Goal: Information Seeking & Learning: Learn about a topic

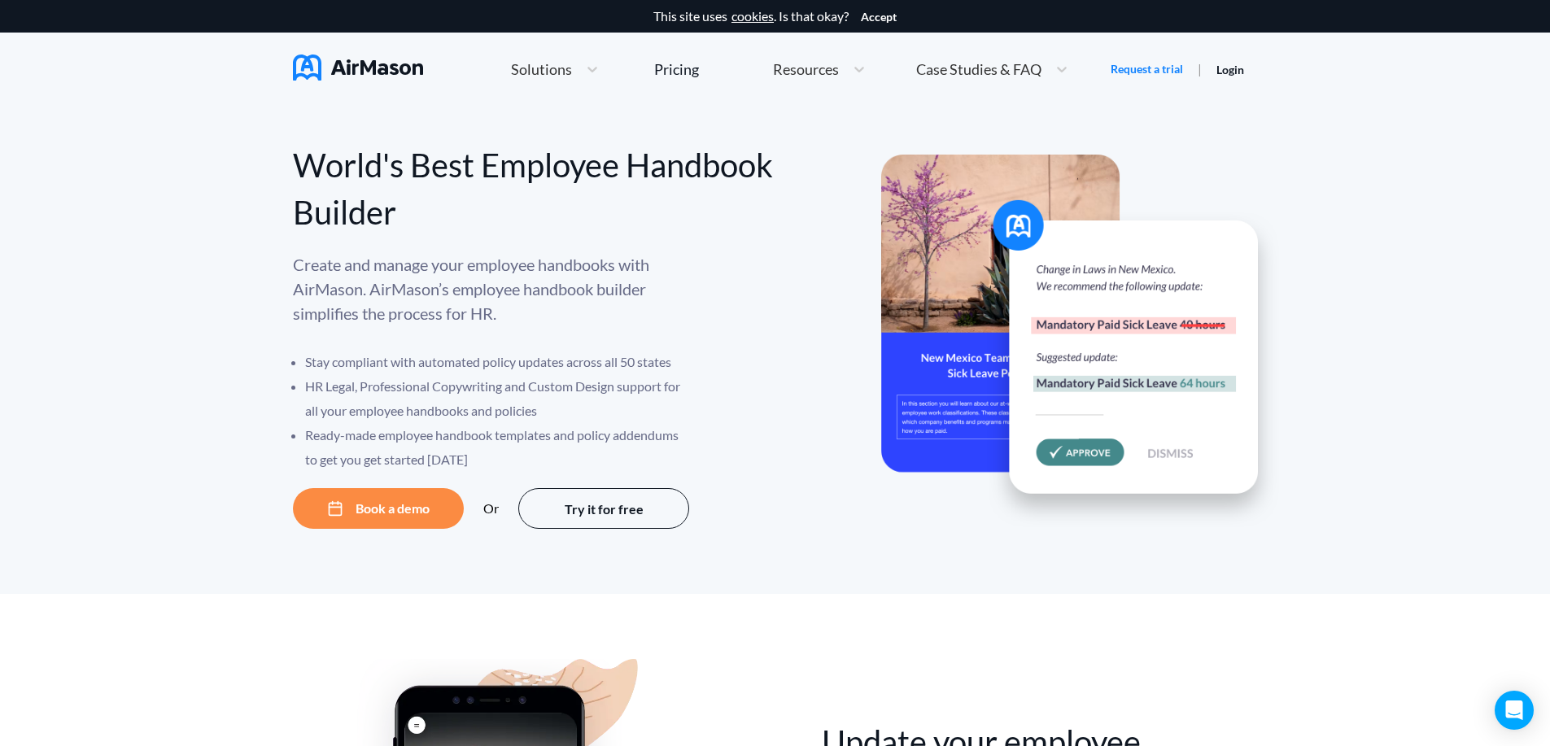
click at [934, 68] on span "Case Studies & FAQ" at bounding box center [978, 69] width 125 height 15
click at [831, 71] on span "Resources" at bounding box center [806, 69] width 66 height 15
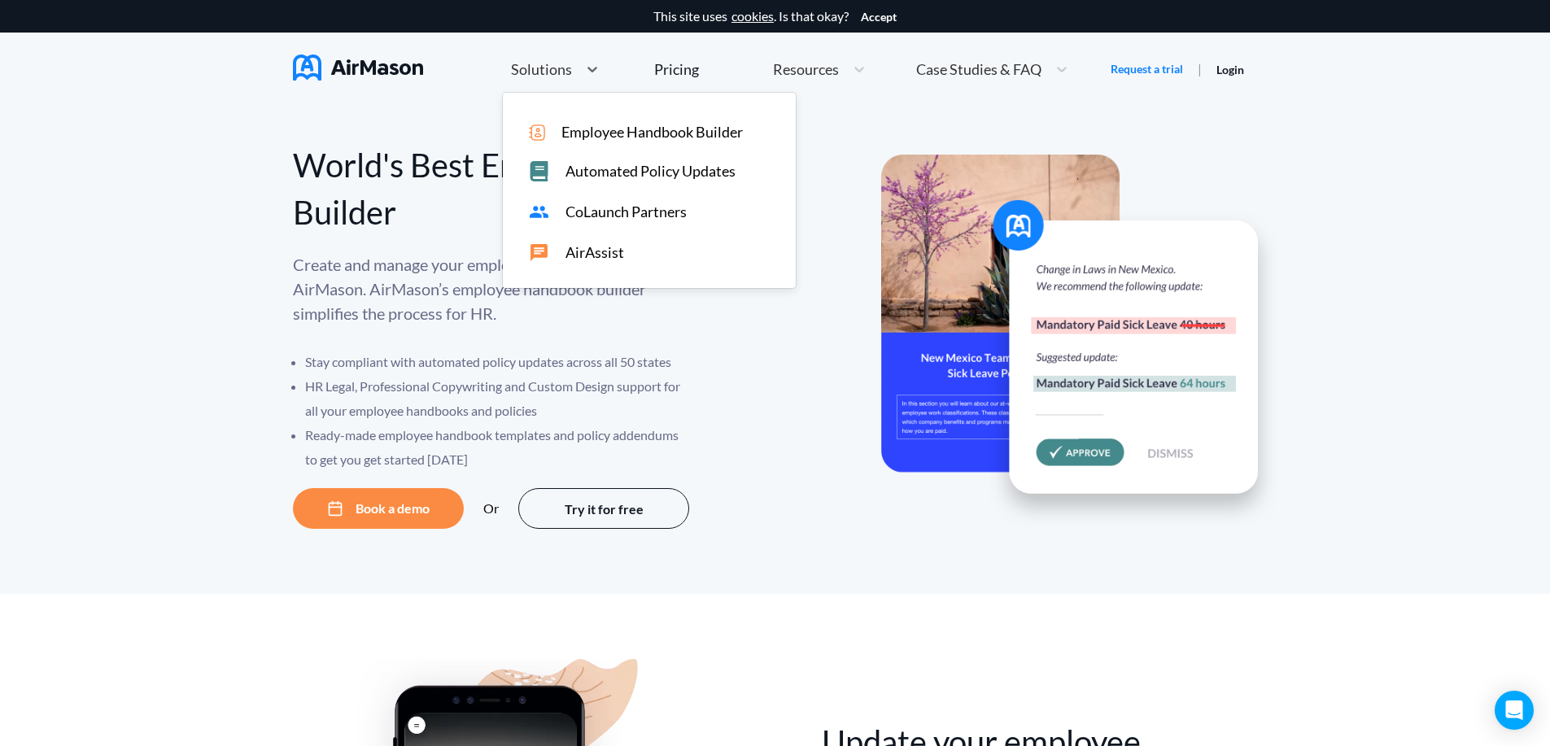
click at [556, 74] on span "Solutions" at bounding box center [541, 69] width 61 height 15
click at [591, 215] on span "CoLaunch Partners" at bounding box center [625, 211] width 121 height 17
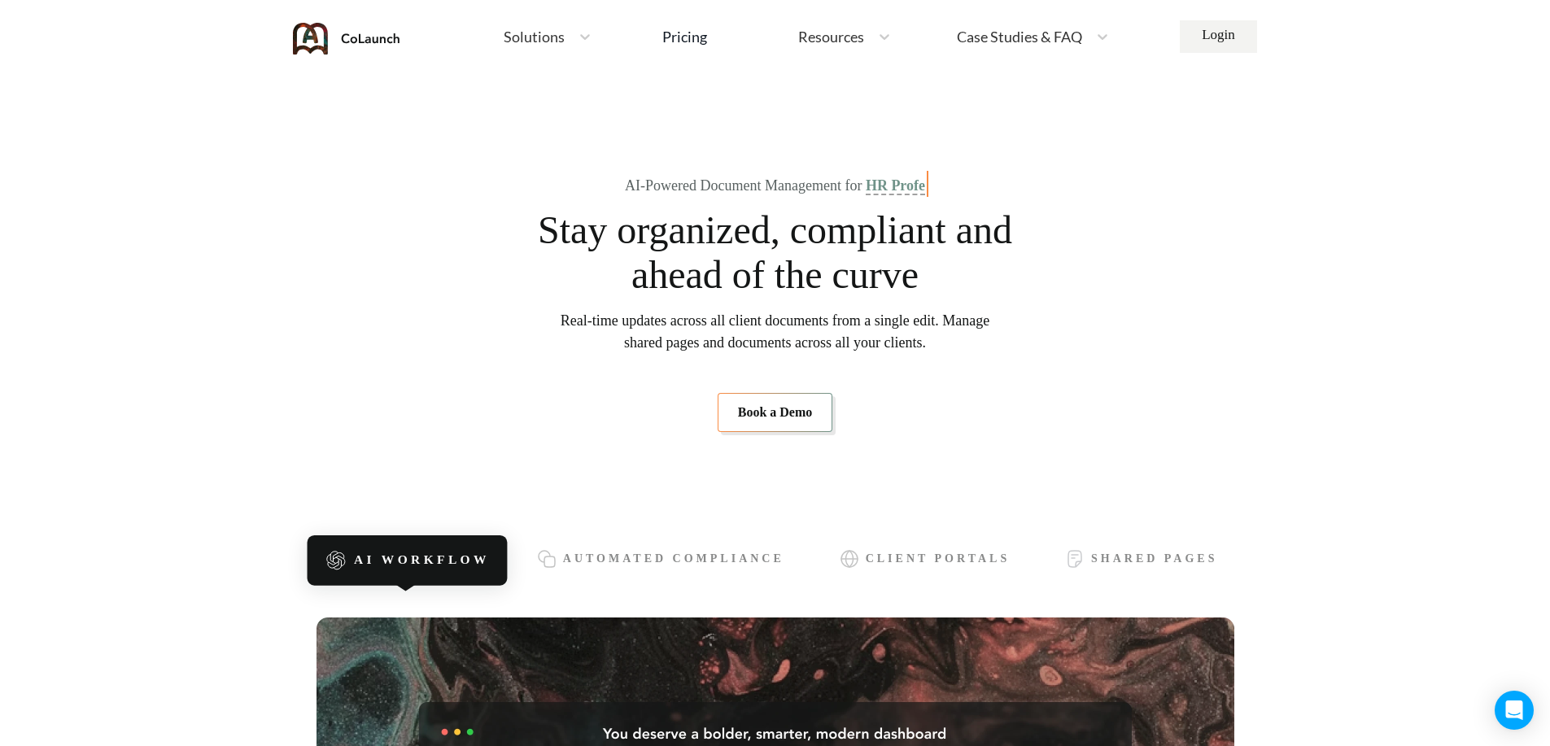
click at [560, 33] on span "Solutions" at bounding box center [534, 36] width 61 height 15
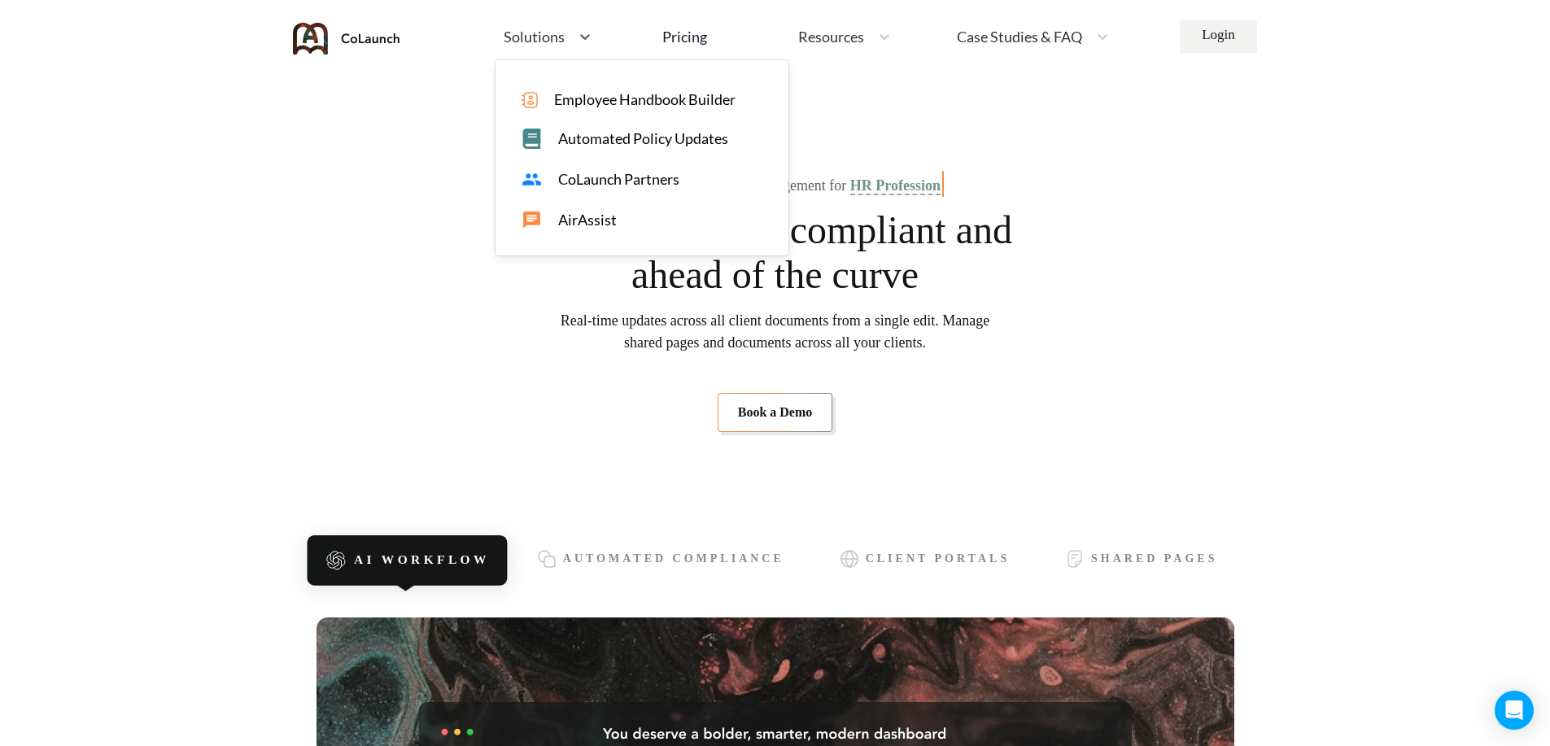
click at [590, 224] on span "AirAssist" at bounding box center [587, 220] width 59 height 17
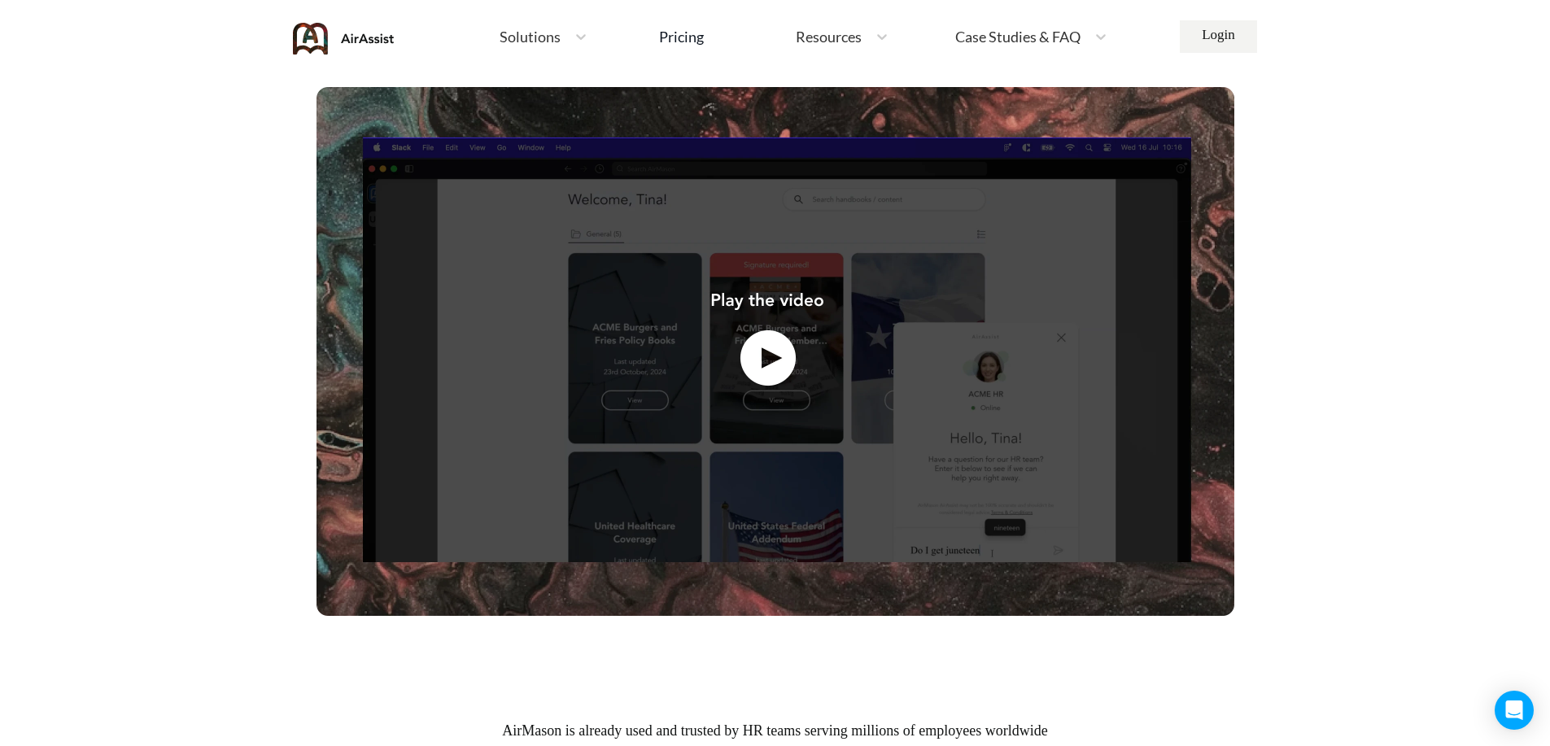
scroll to position [500, 0]
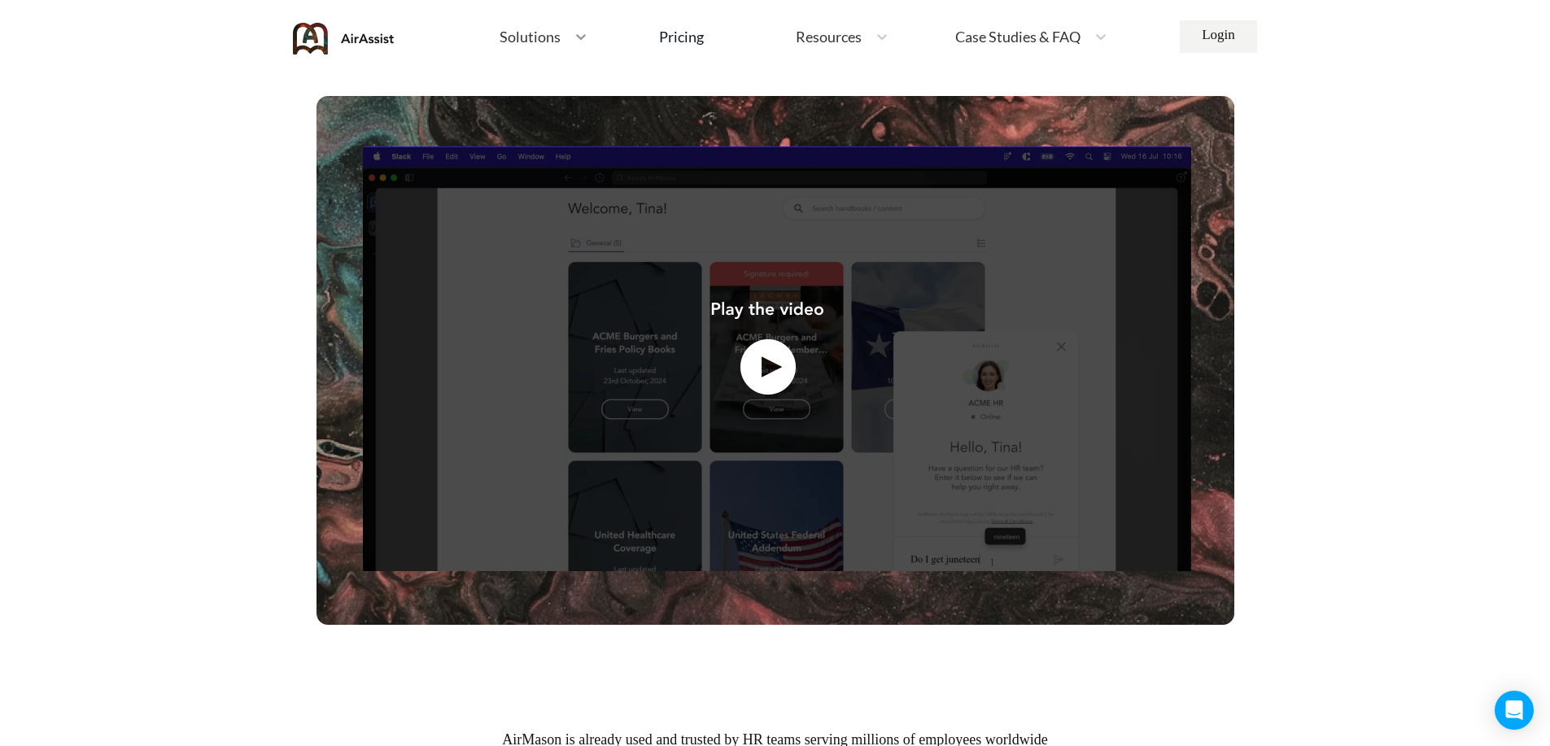
click at [568, 36] on div at bounding box center [580, 36] width 29 height 16
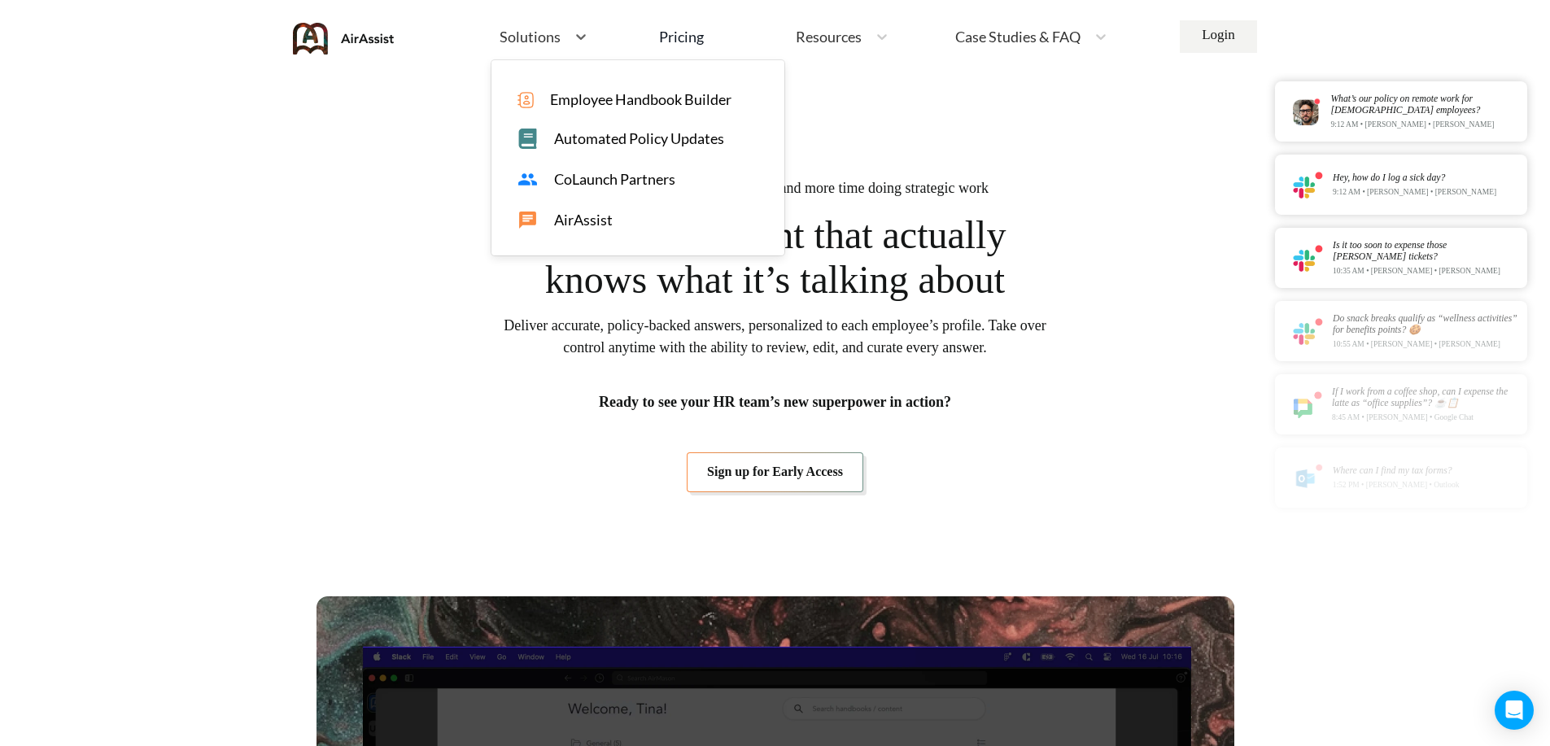
click at [596, 173] on span "CoLaunch Partners" at bounding box center [614, 179] width 121 height 17
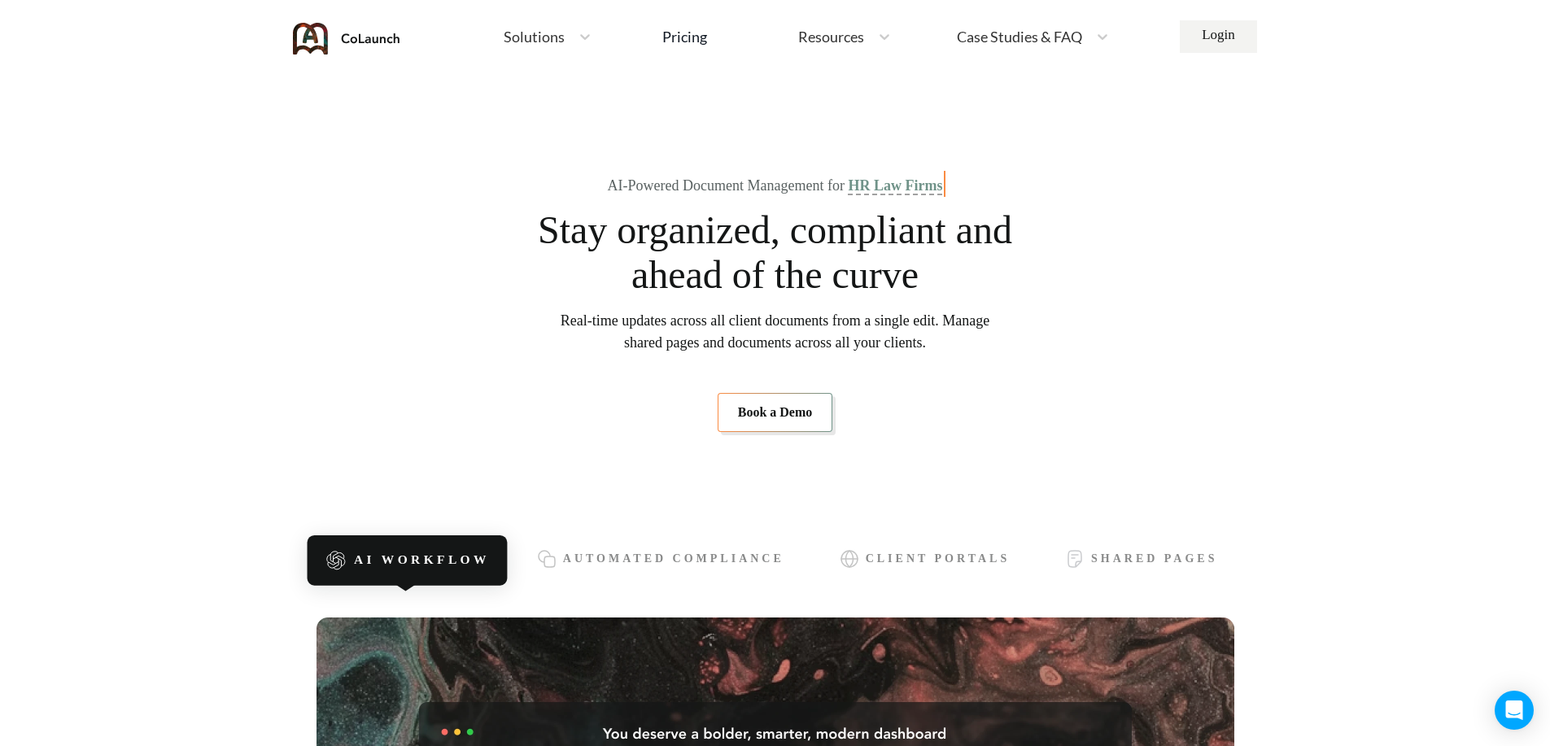
click at [552, 28] on div "Solutions" at bounding box center [532, 37] width 75 height 20
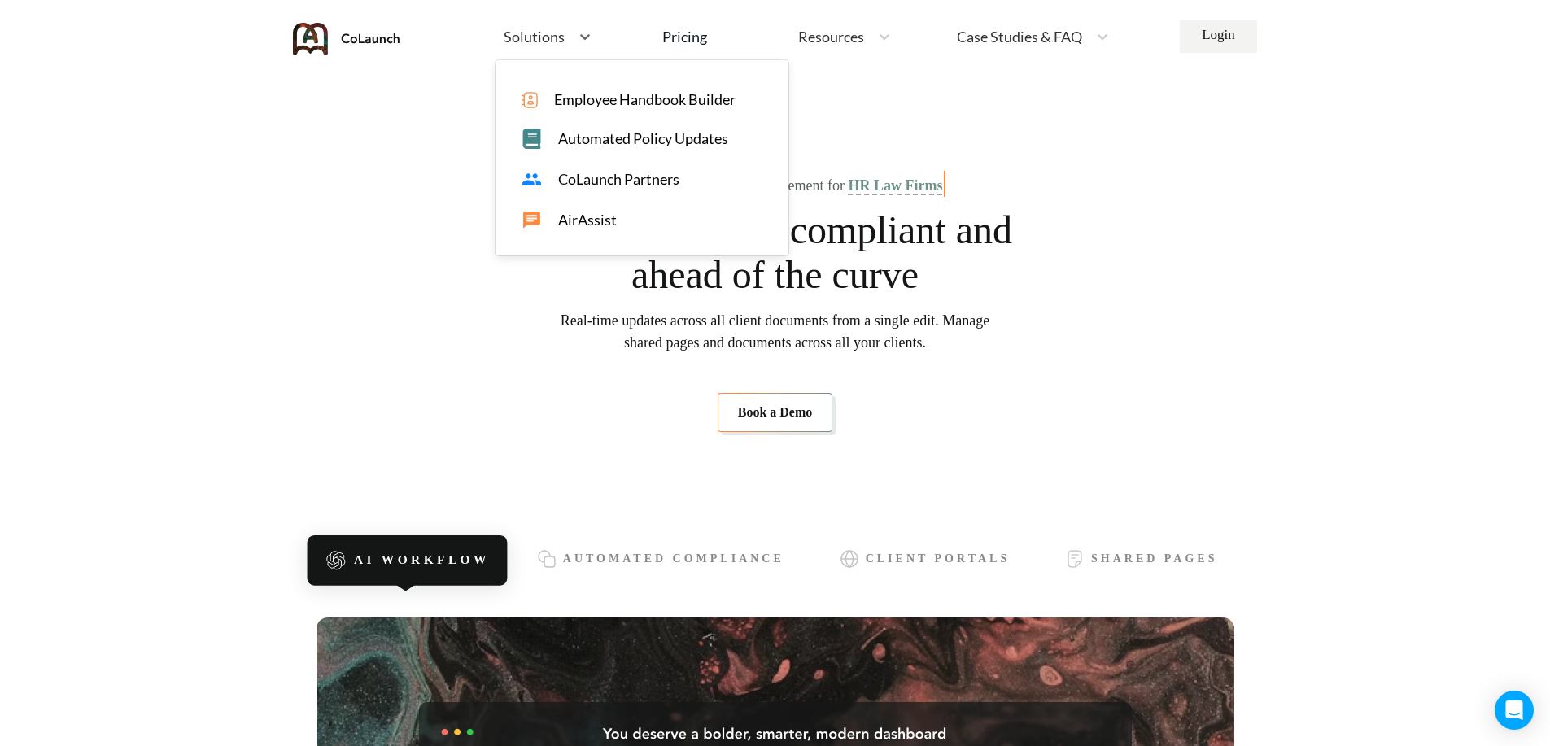
click at [586, 225] on span "AirAssist" at bounding box center [587, 220] width 59 height 17
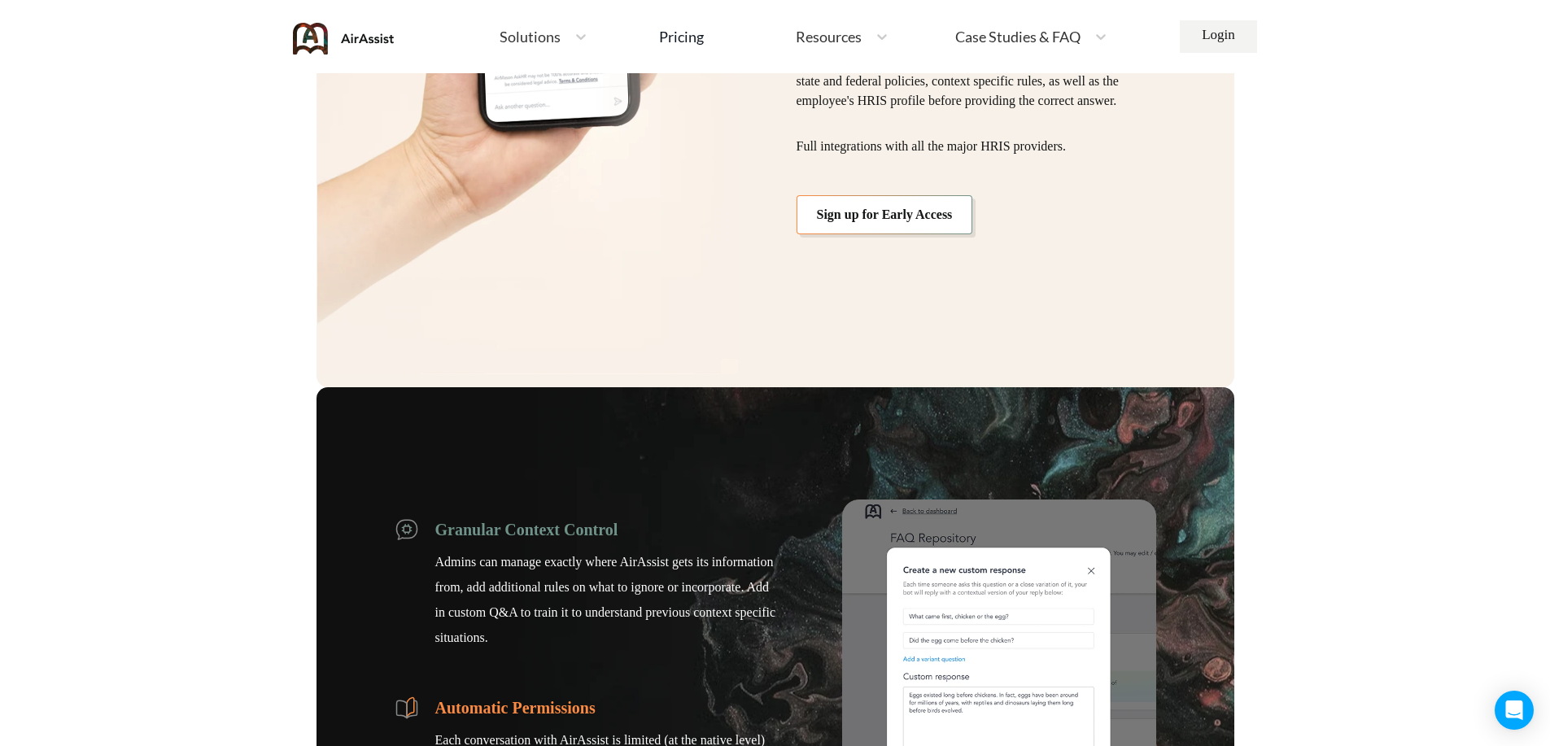
scroll to position [2159, 0]
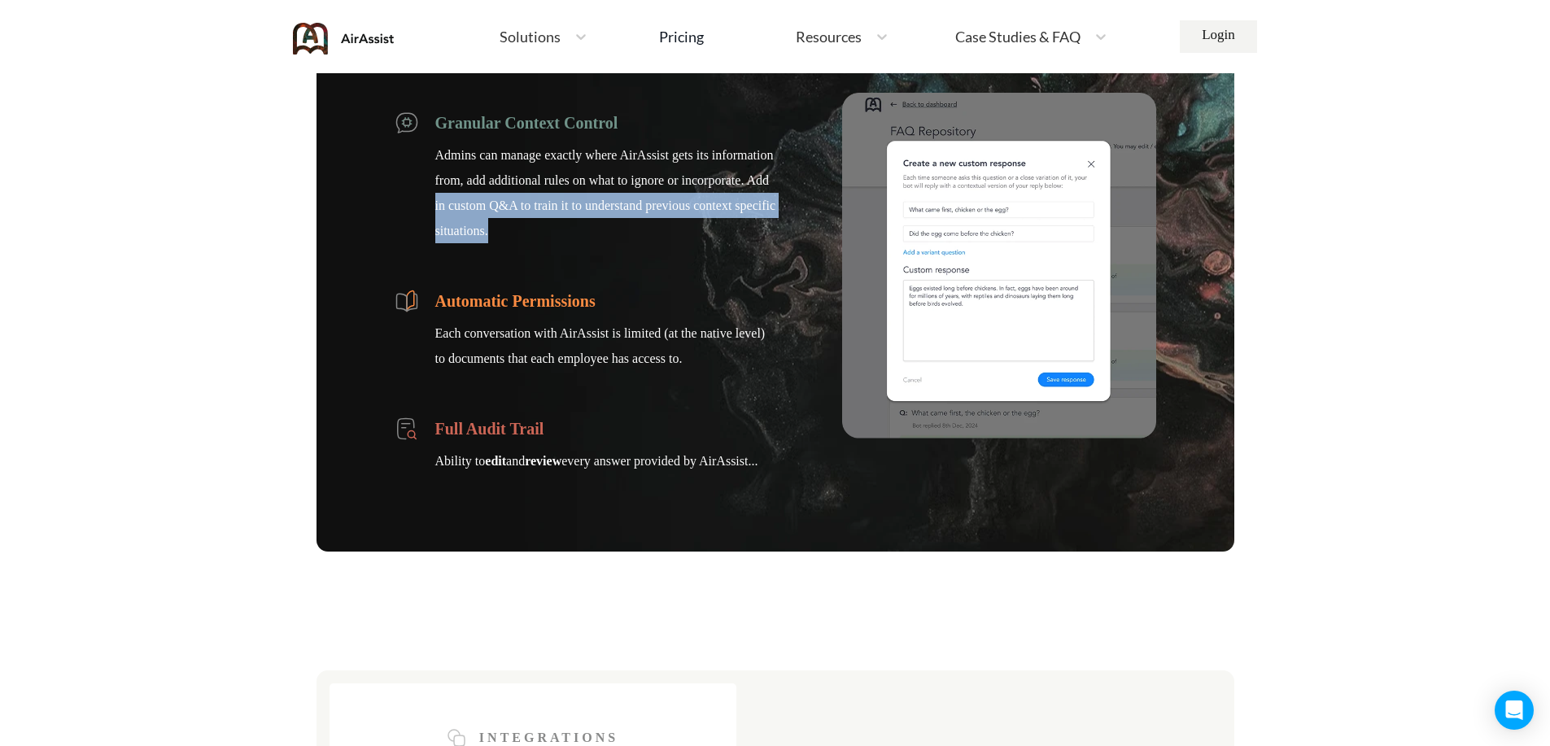
drag, startPoint x: 511, startPoint y: 234, endPoint x: 424, endPoint y: 207, distance: 91.3
click at [424, 207] on li "Granular Context Control Admins can manage exactly where AirAssist gets its inf…" at bounding box center [586, 177] width 382 height 133
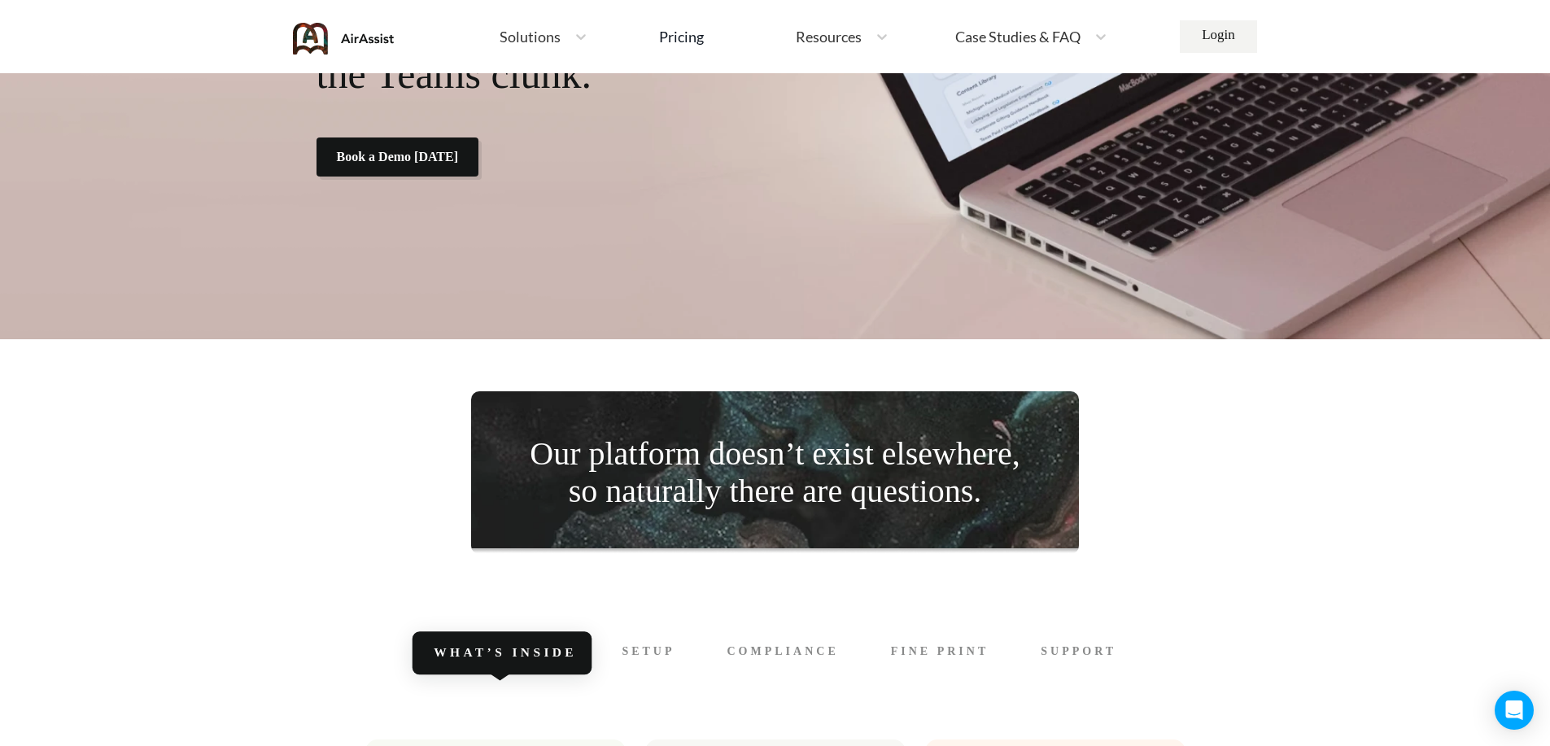
scroll to position [4320, 0]
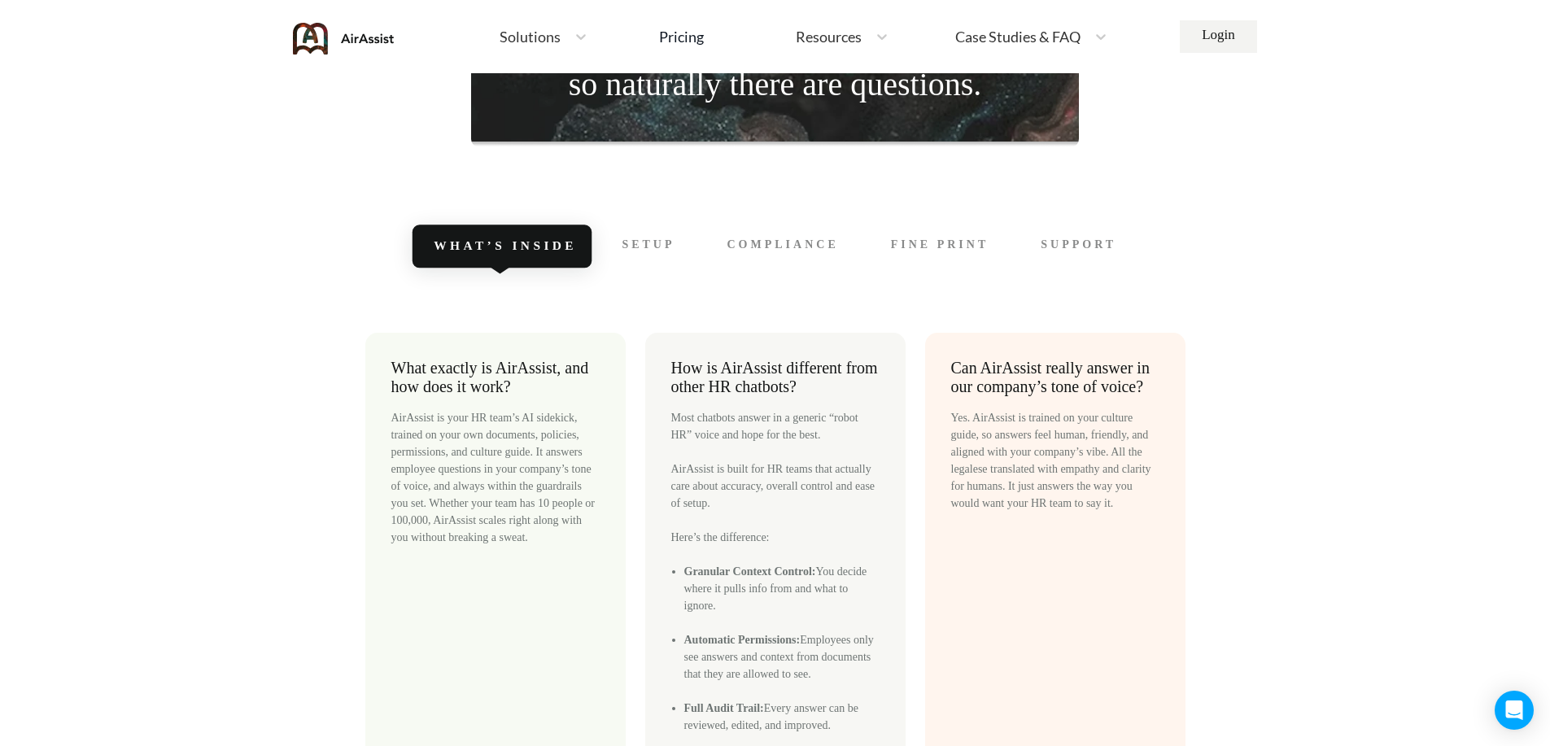
click at [788, 233] on div "Compliance" at bounding box center [779, 246] width 151 height 41
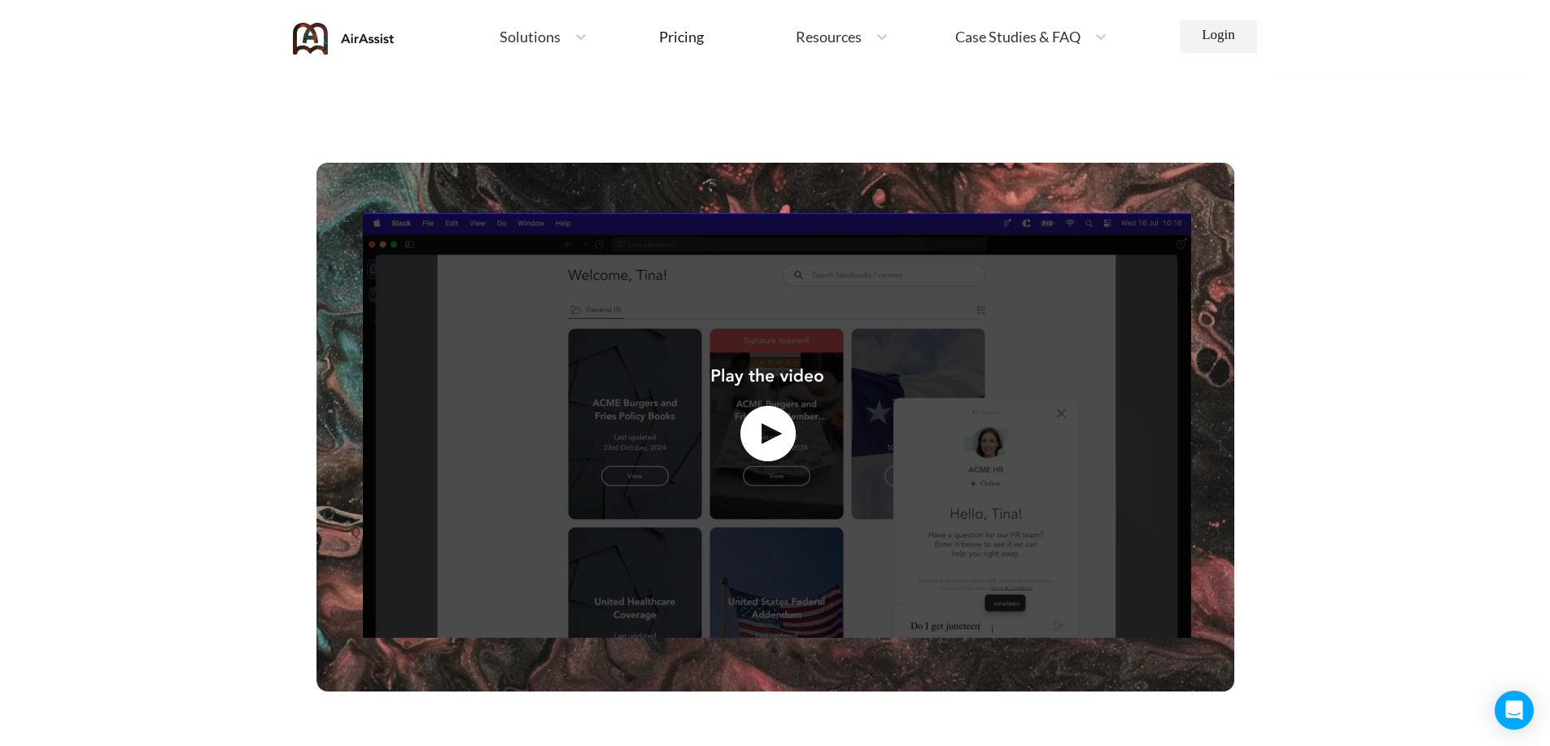
scroll to position [0, 0]
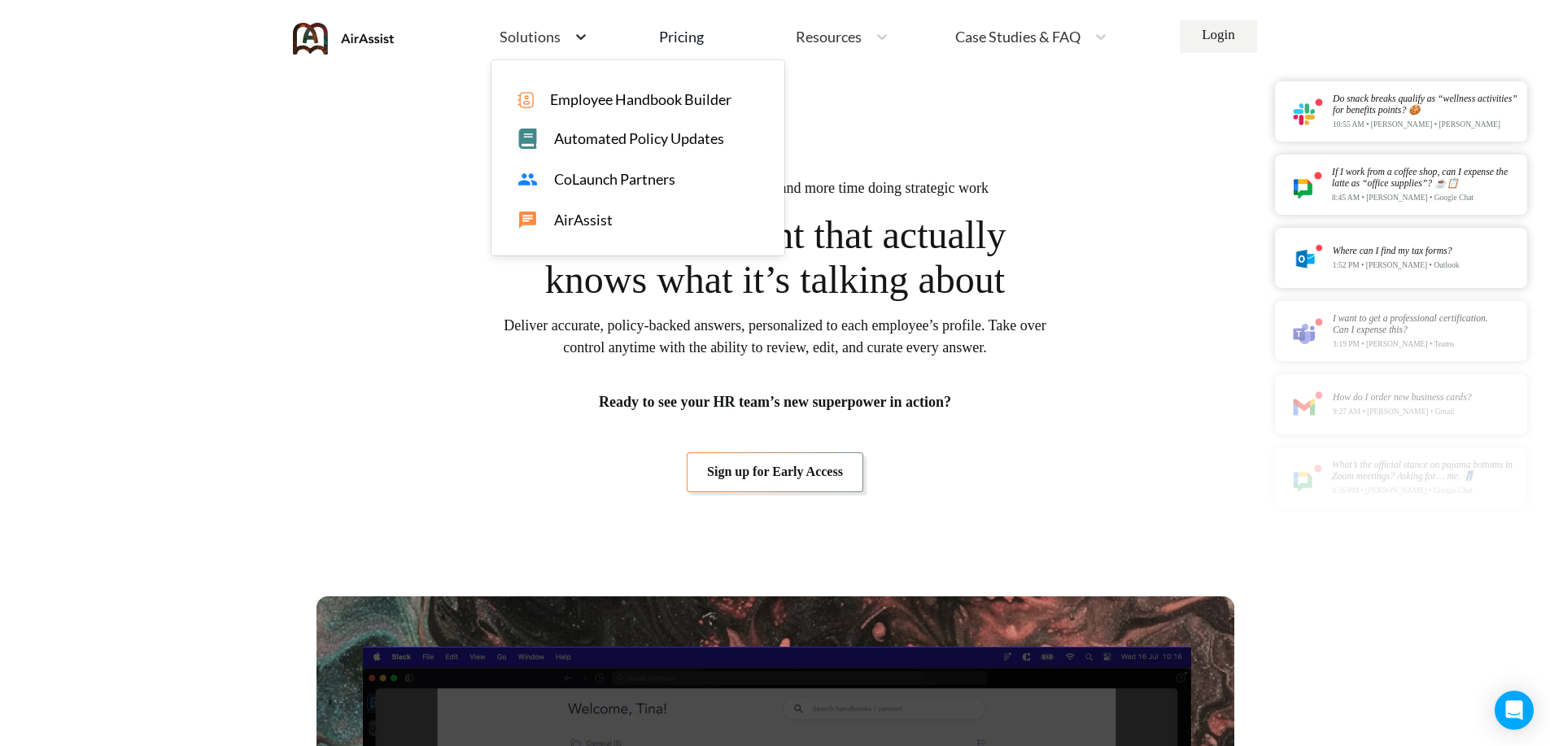
click at [568, 37] on div at bounding box center [580, 36] width 29 height 16
click at [577, 179] on span "CoLaunch Partners" at bounding box center [614, 179] width 121 height 17
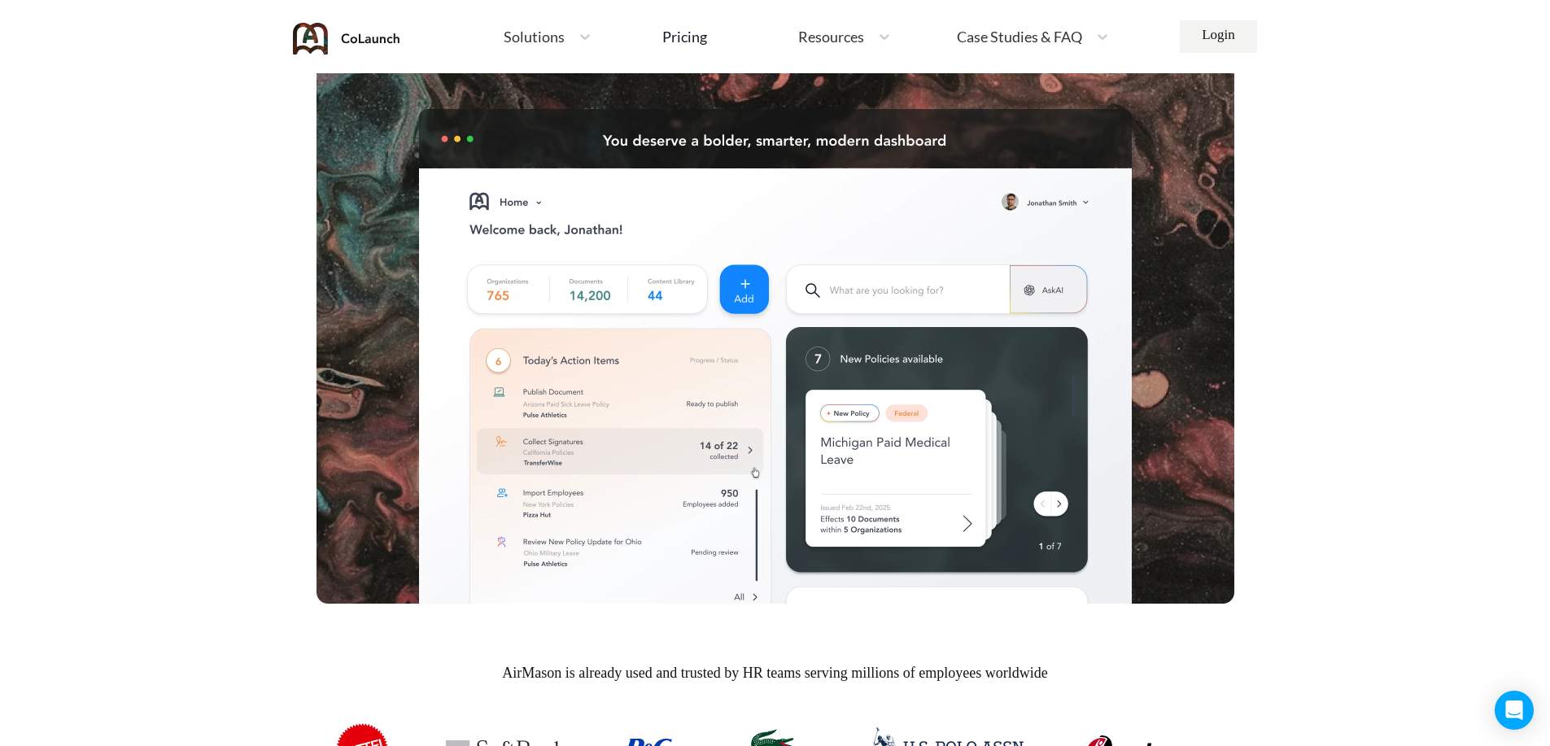
scroll to position [586, 0]
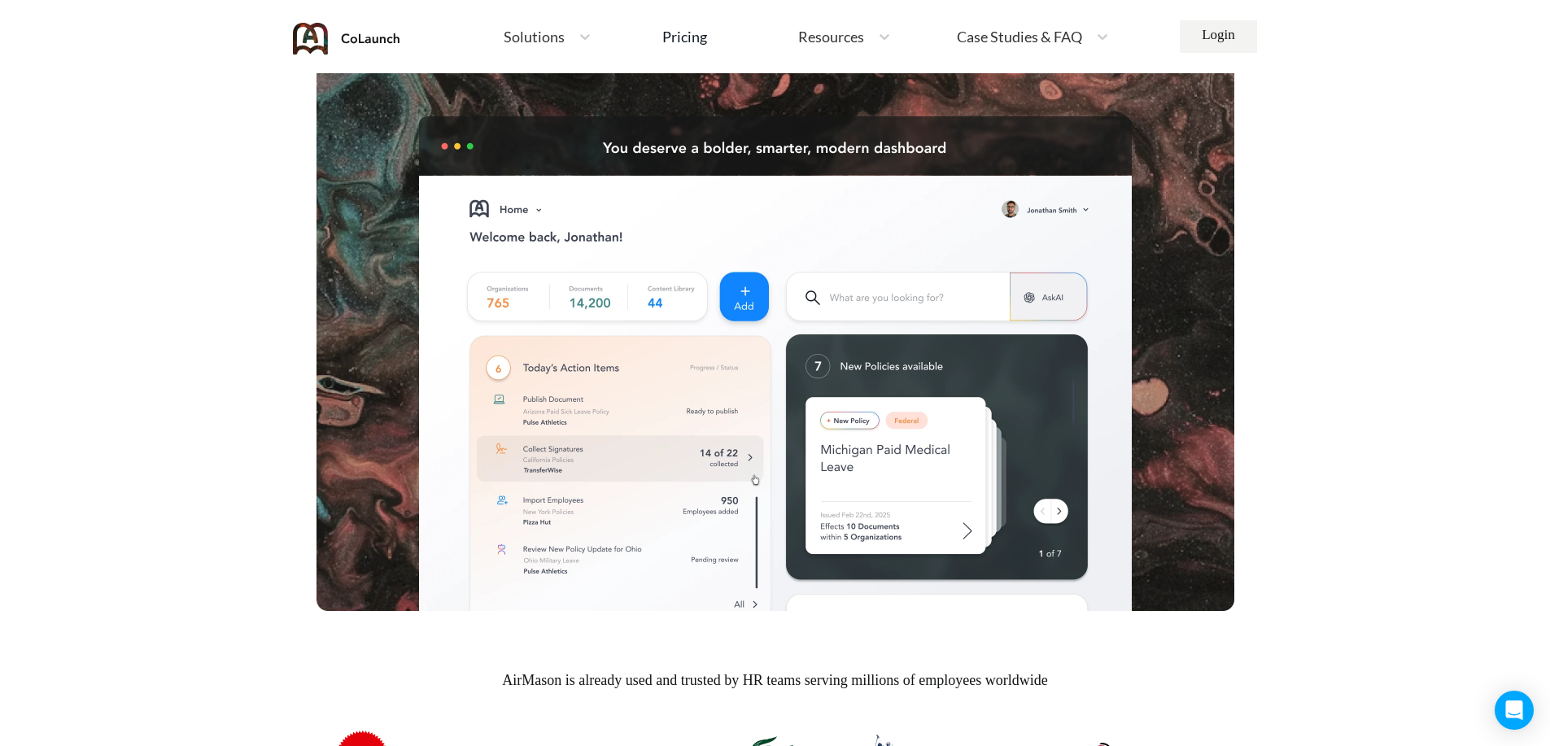
drag, startPoint x: 1385, startPoint y: 329, endPoint x: 1389, endPoint y: 316, distance: 13.6
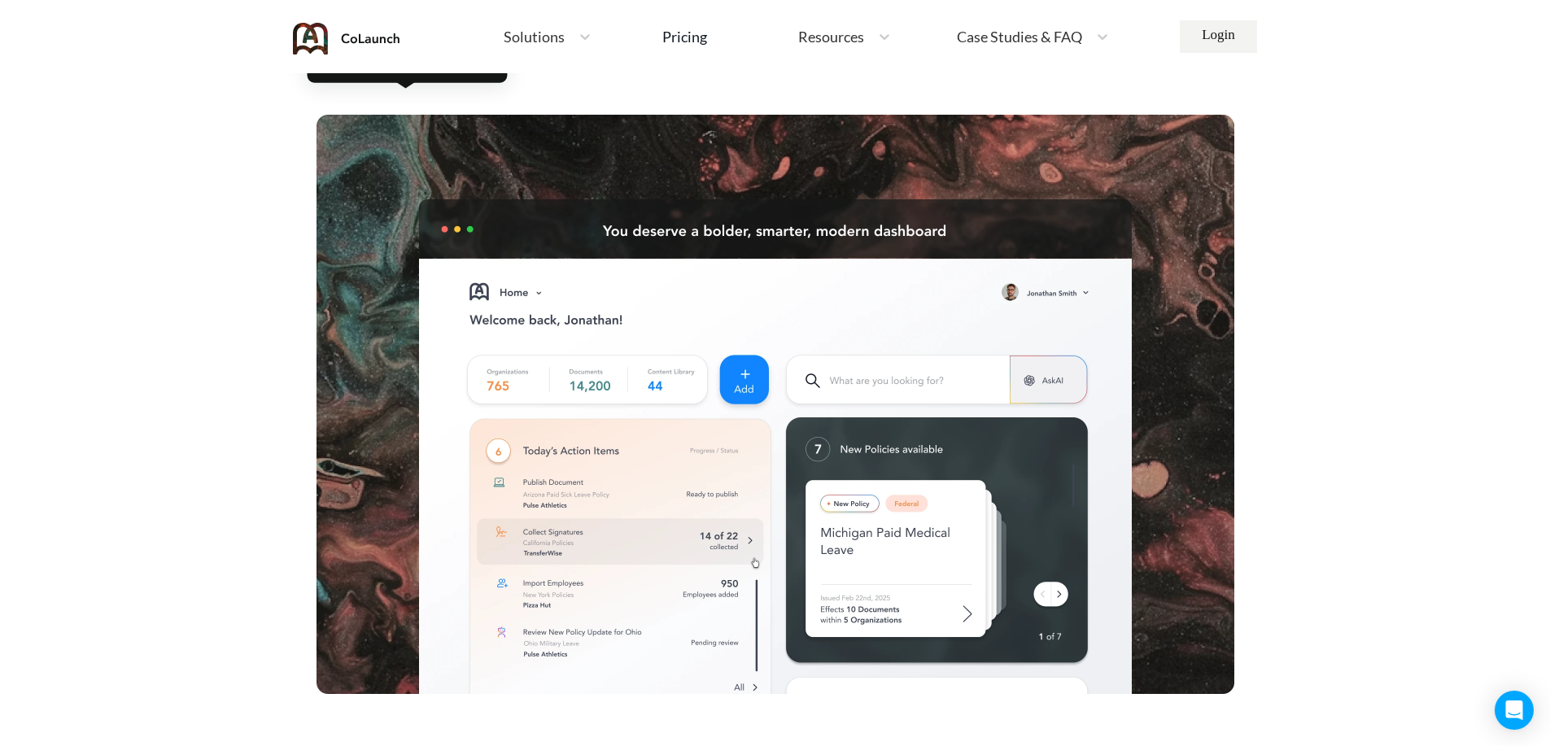
scroll to position [424, 0]
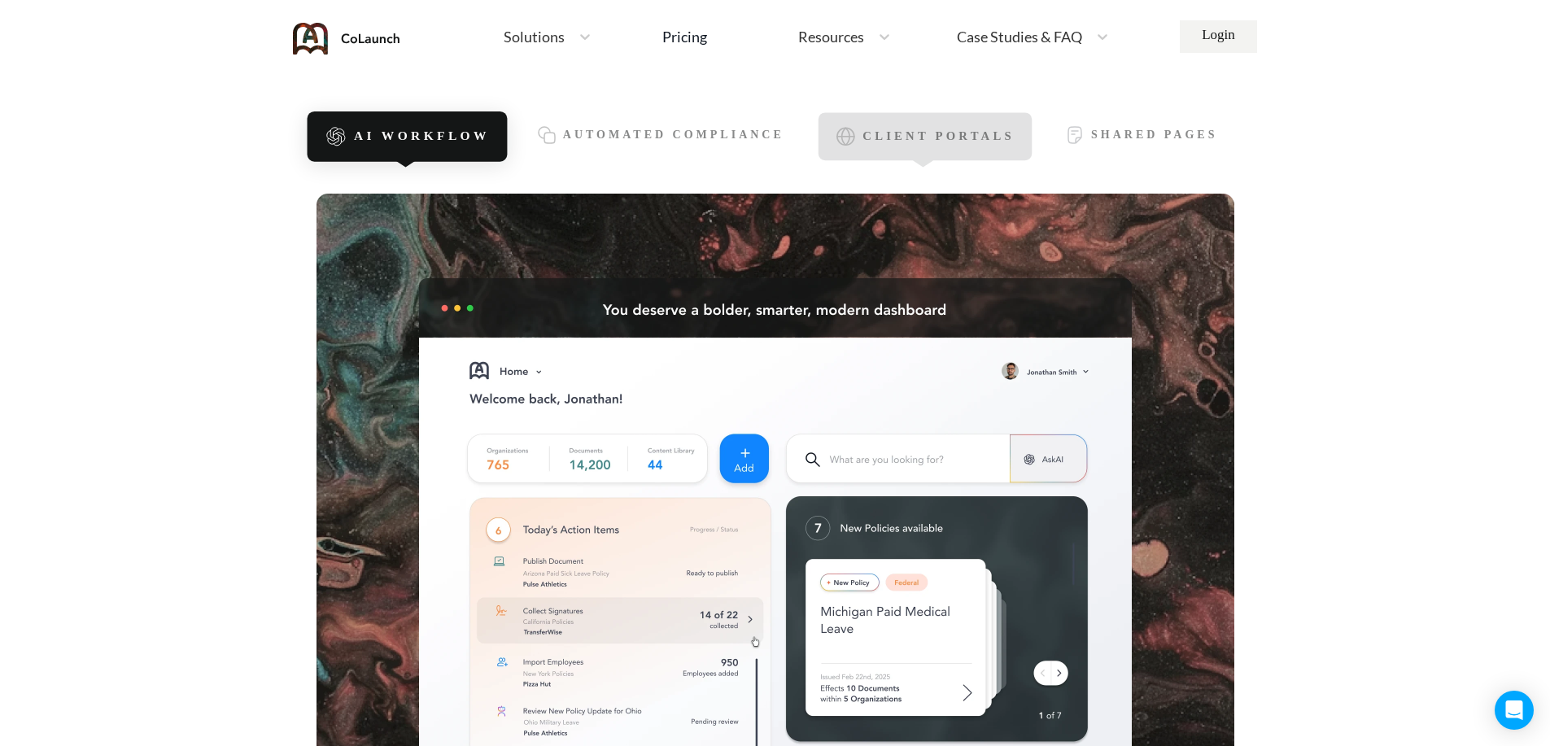
click at [946, 149] on div "Client Portals" at bounding box center [924, 137] width 213 height 48
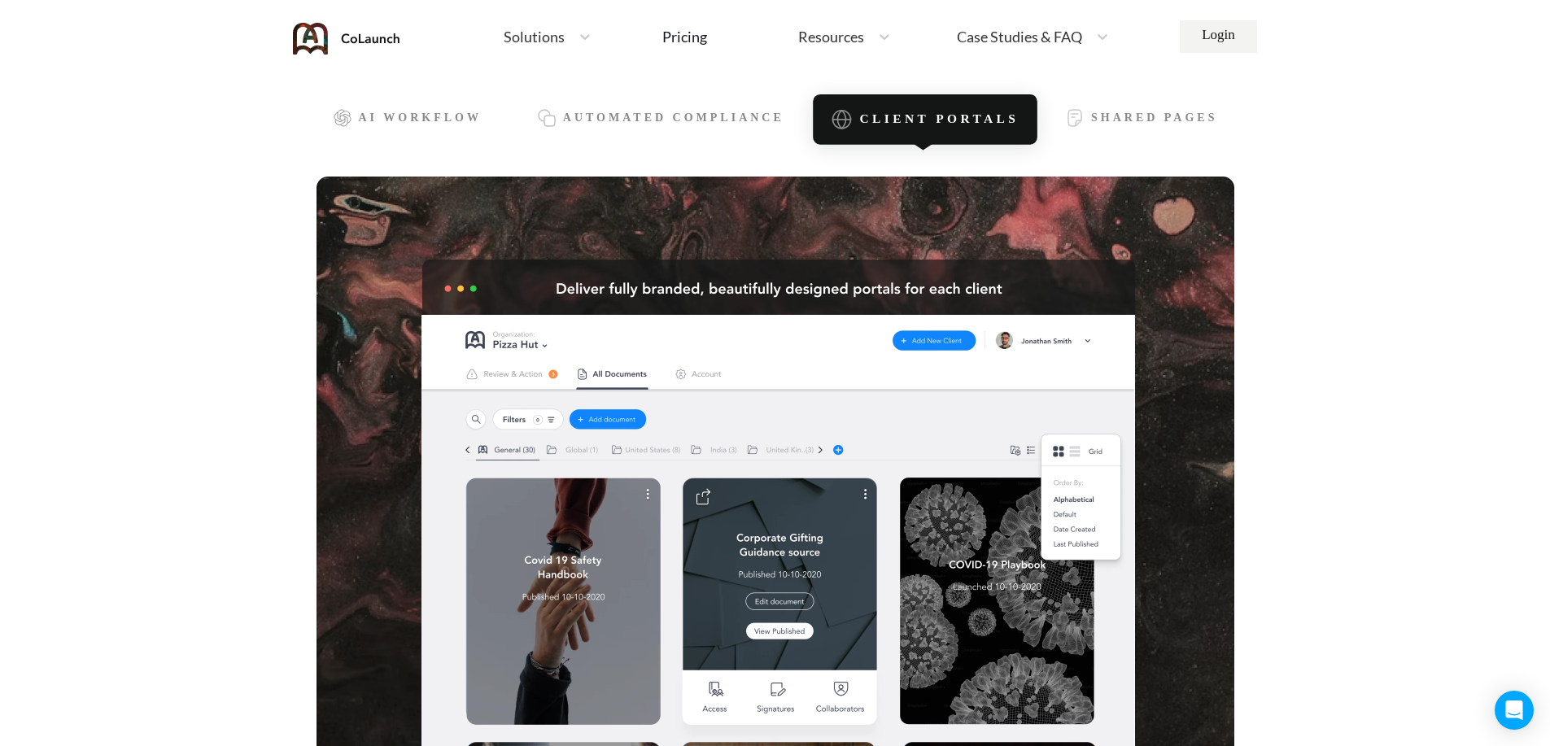
scroll to position [430, 0]
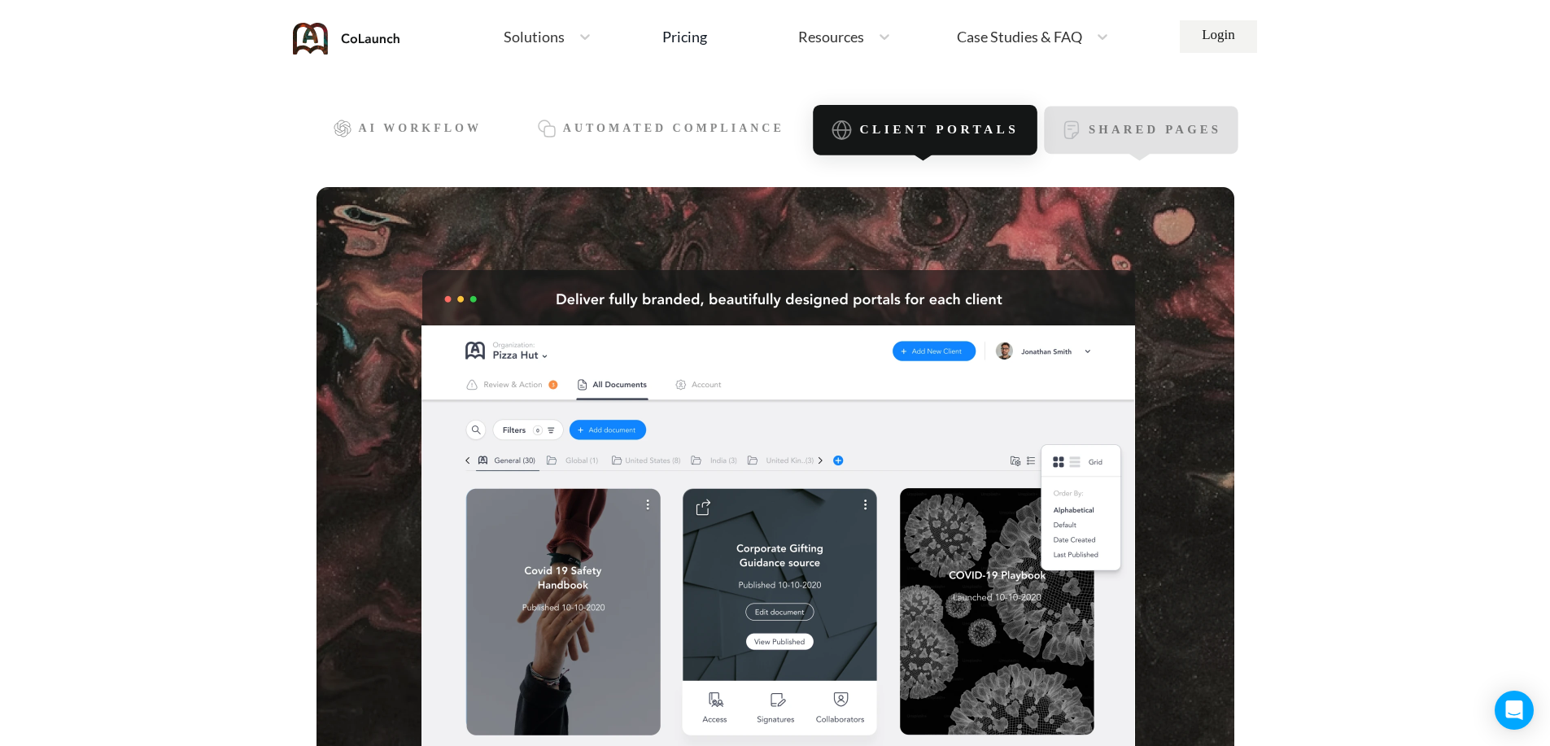
click at [1209, 128] on span "Shared Pages" at bounding box center [1154, 131] width 133 height 14
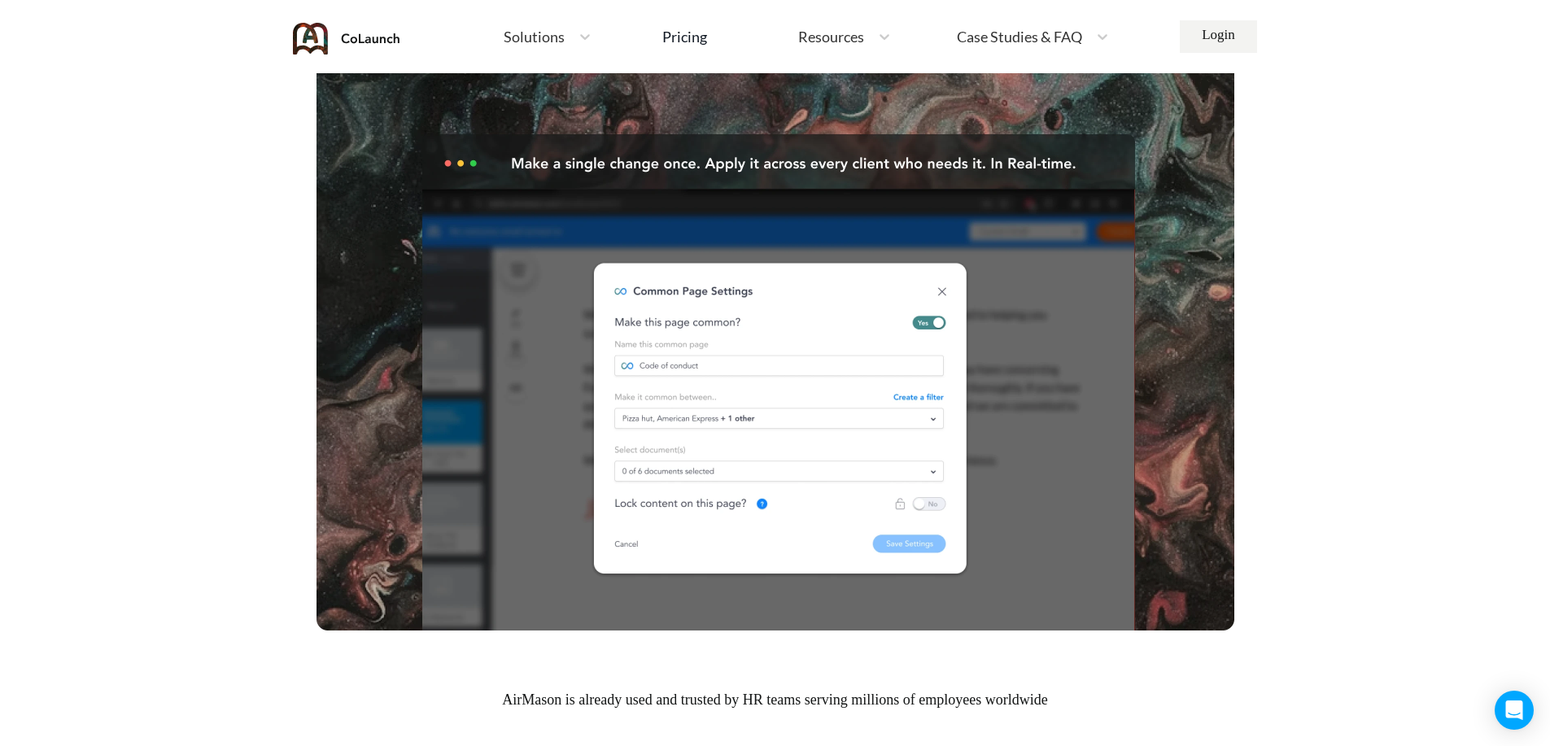
scroll to position [159, 0]
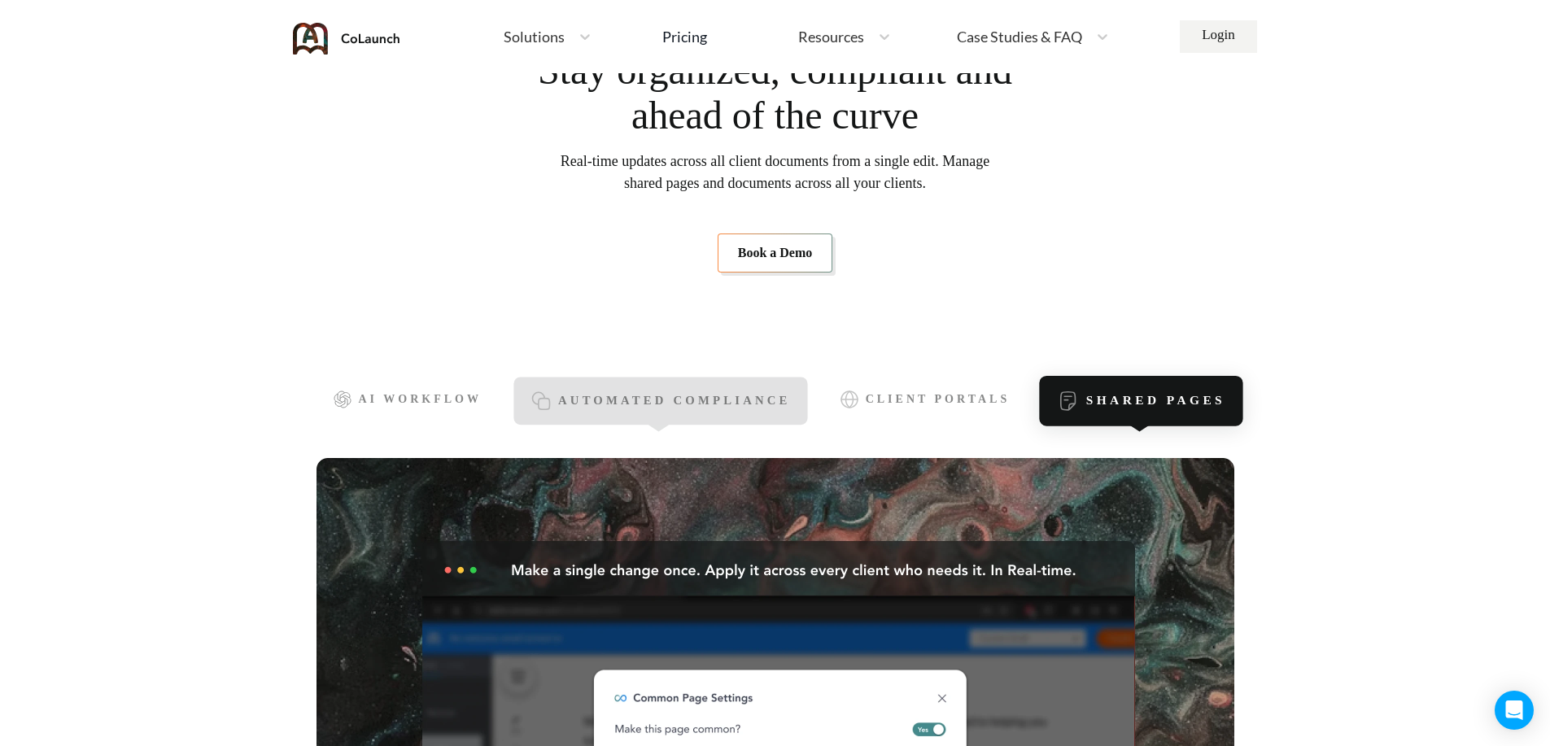
click at [631, 405] on span "Automated Compliance" at bounding box center [674, 402] width 233 height 14
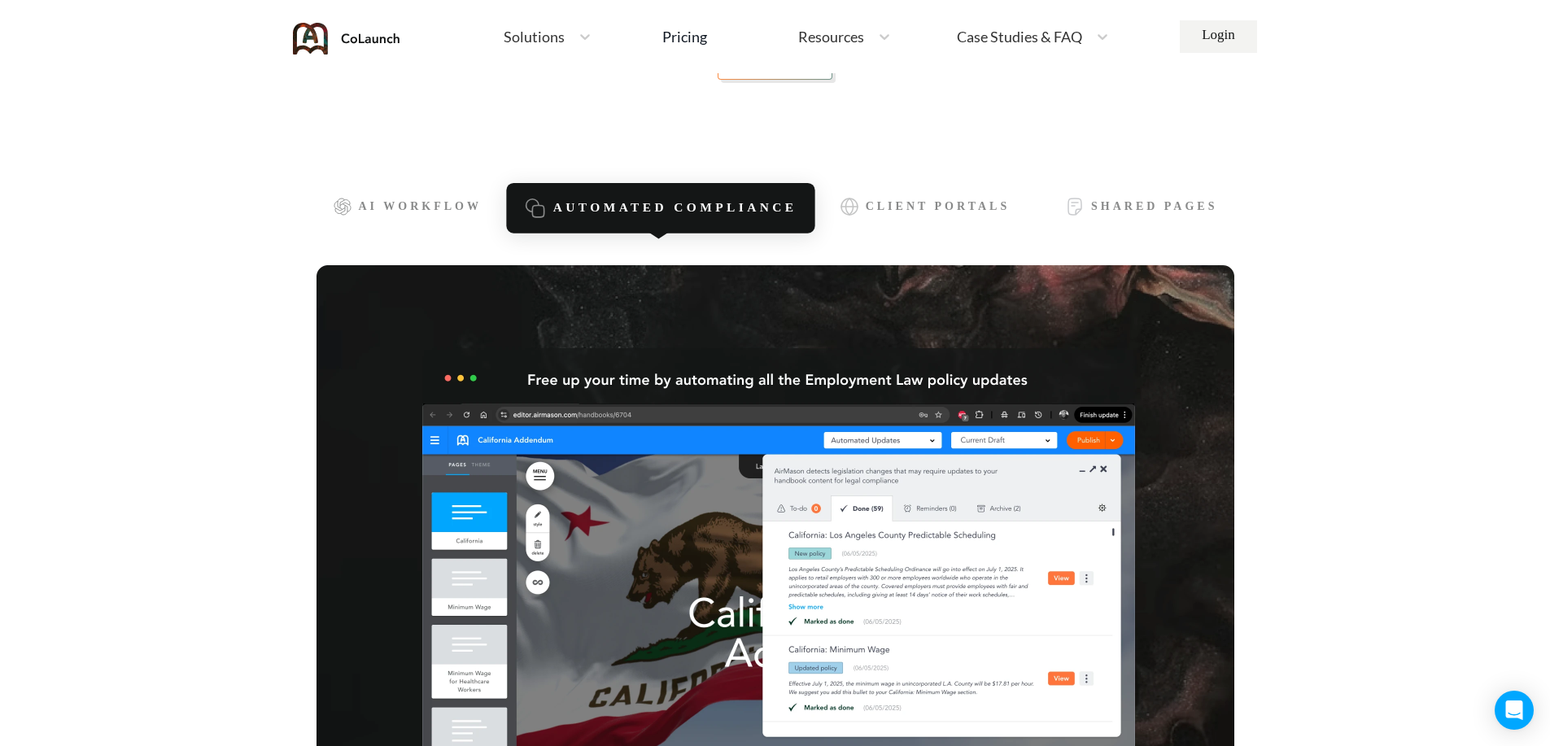
scroll to position [334, 0]
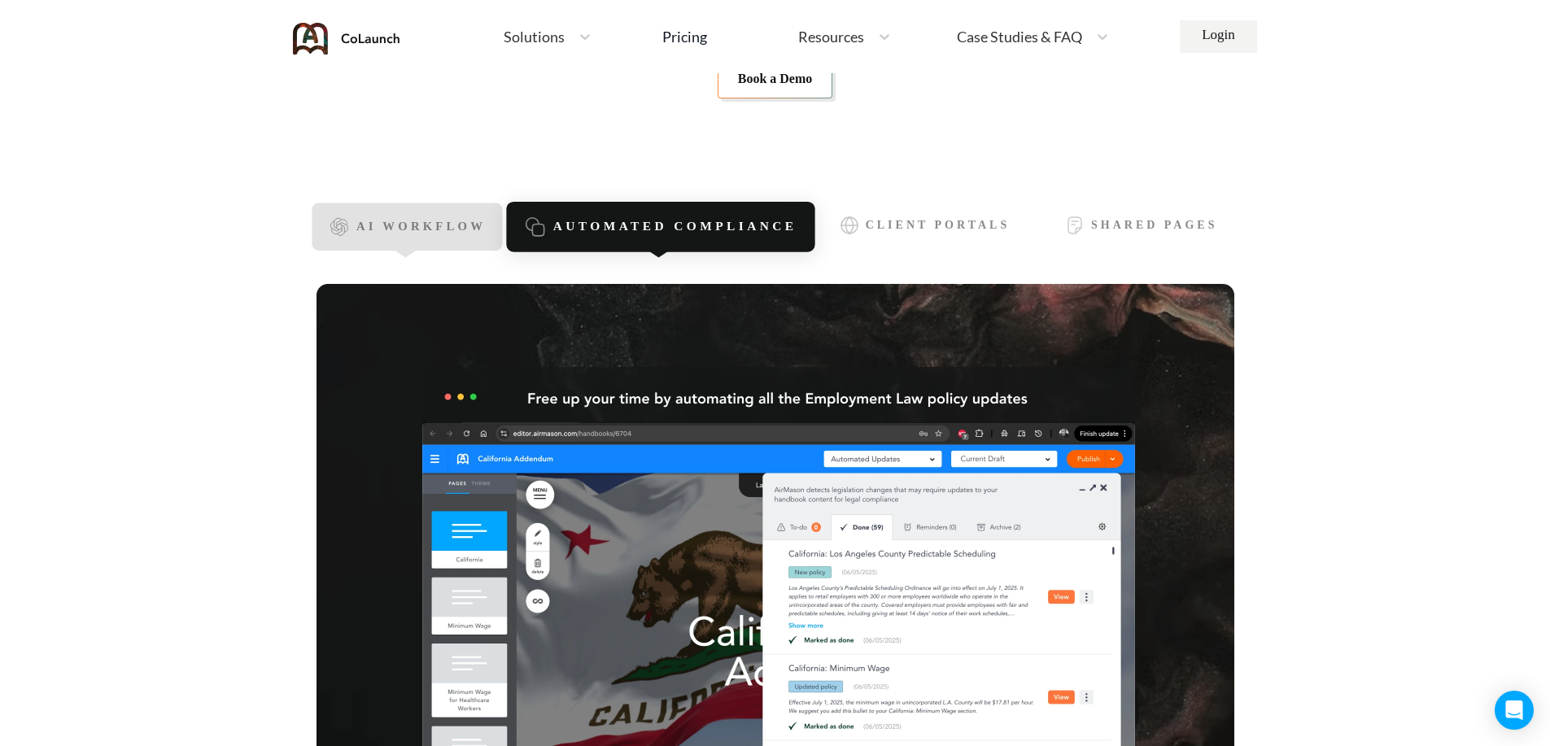
click at [430, 210] on div "AI Workflow" at bounding box center [407, 227] width 191 height 48
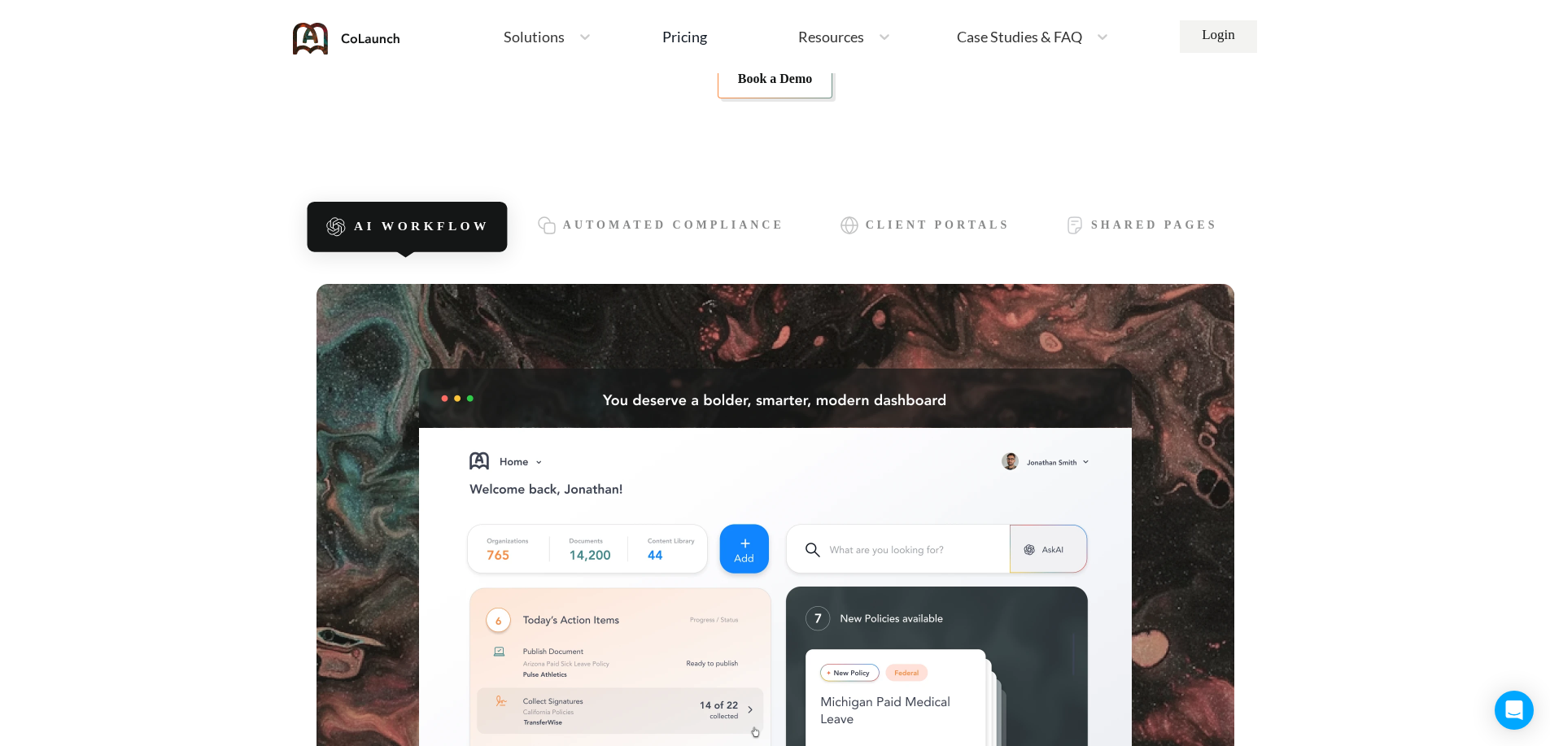
drag, startPoint x: 1344, startPoint y: 259, endPoint x: 1347, endPoint y: 285, distance: 25.4
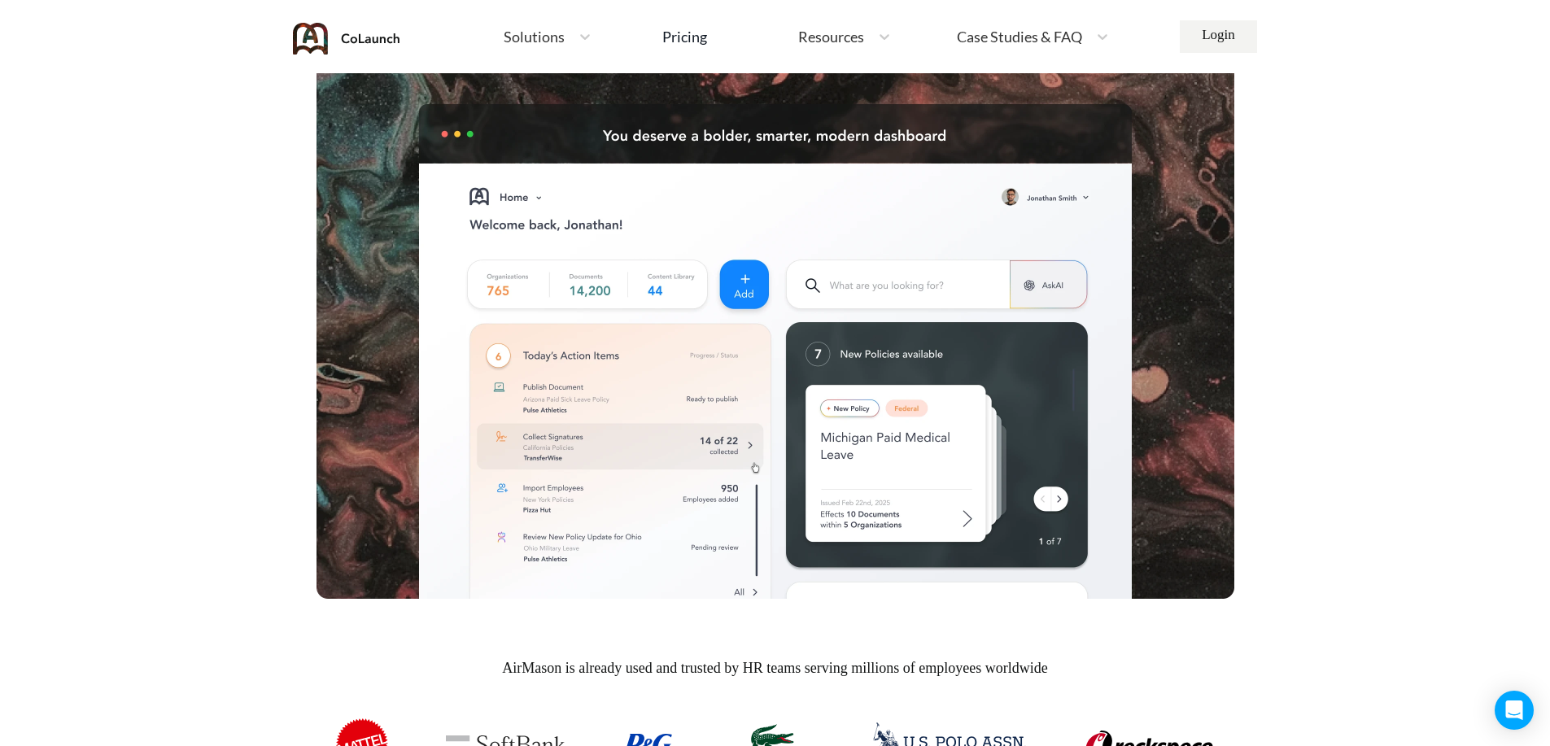
scroll to position [603, 0]
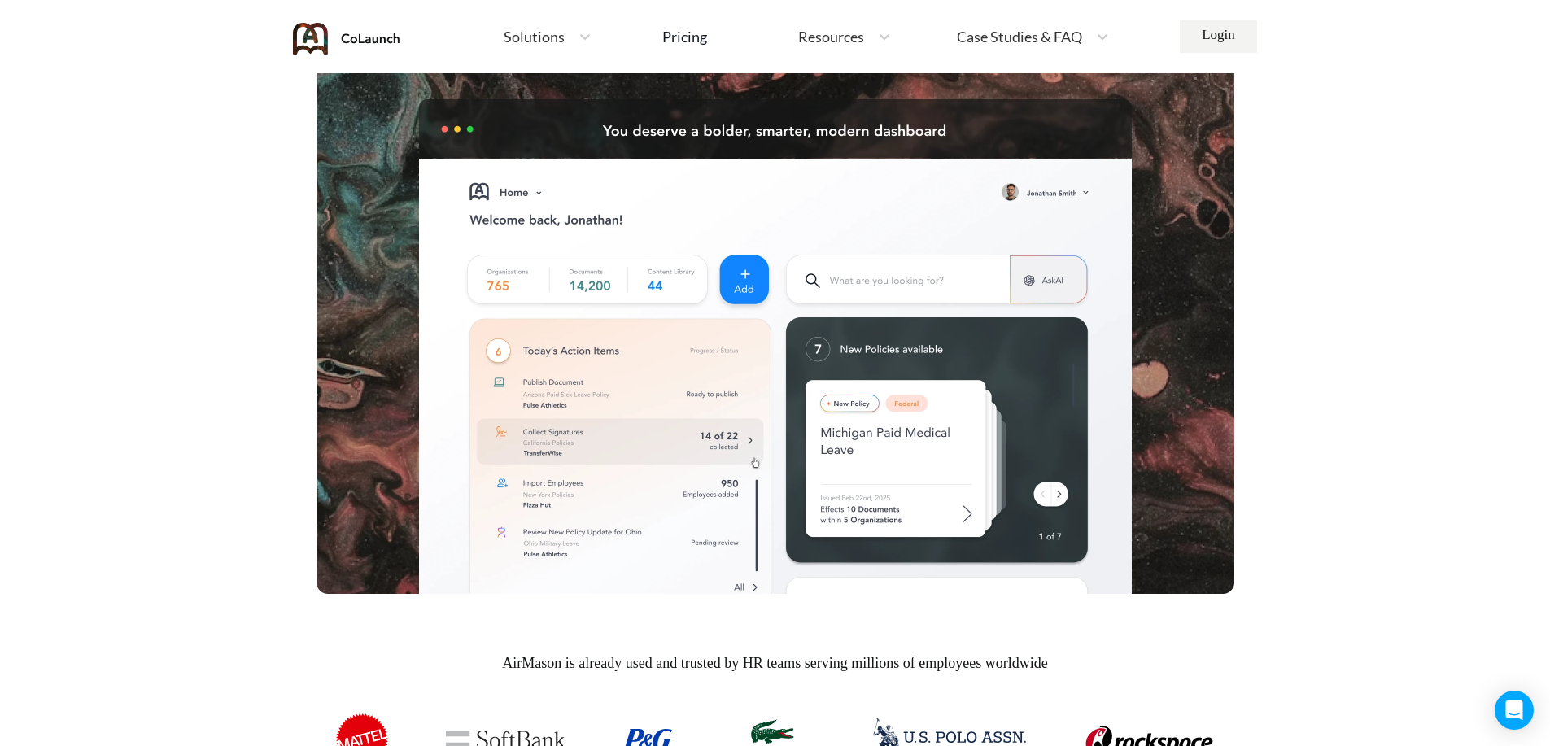
drag, startPoint x: 1454, startPoint y: 271, endPoint x: 1459, endPoint y: 299, distance: 28.0
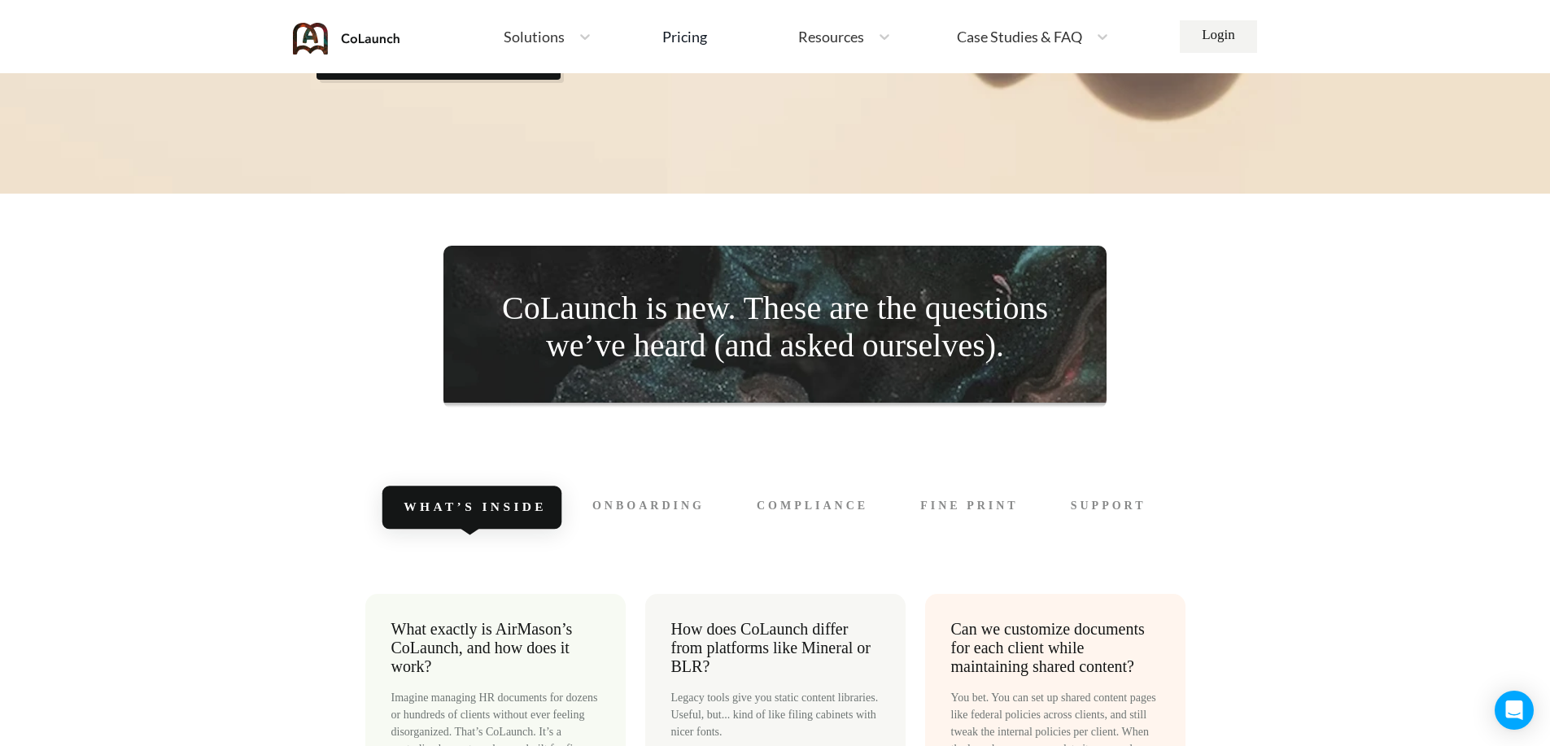
scroll to position [7265, 0]
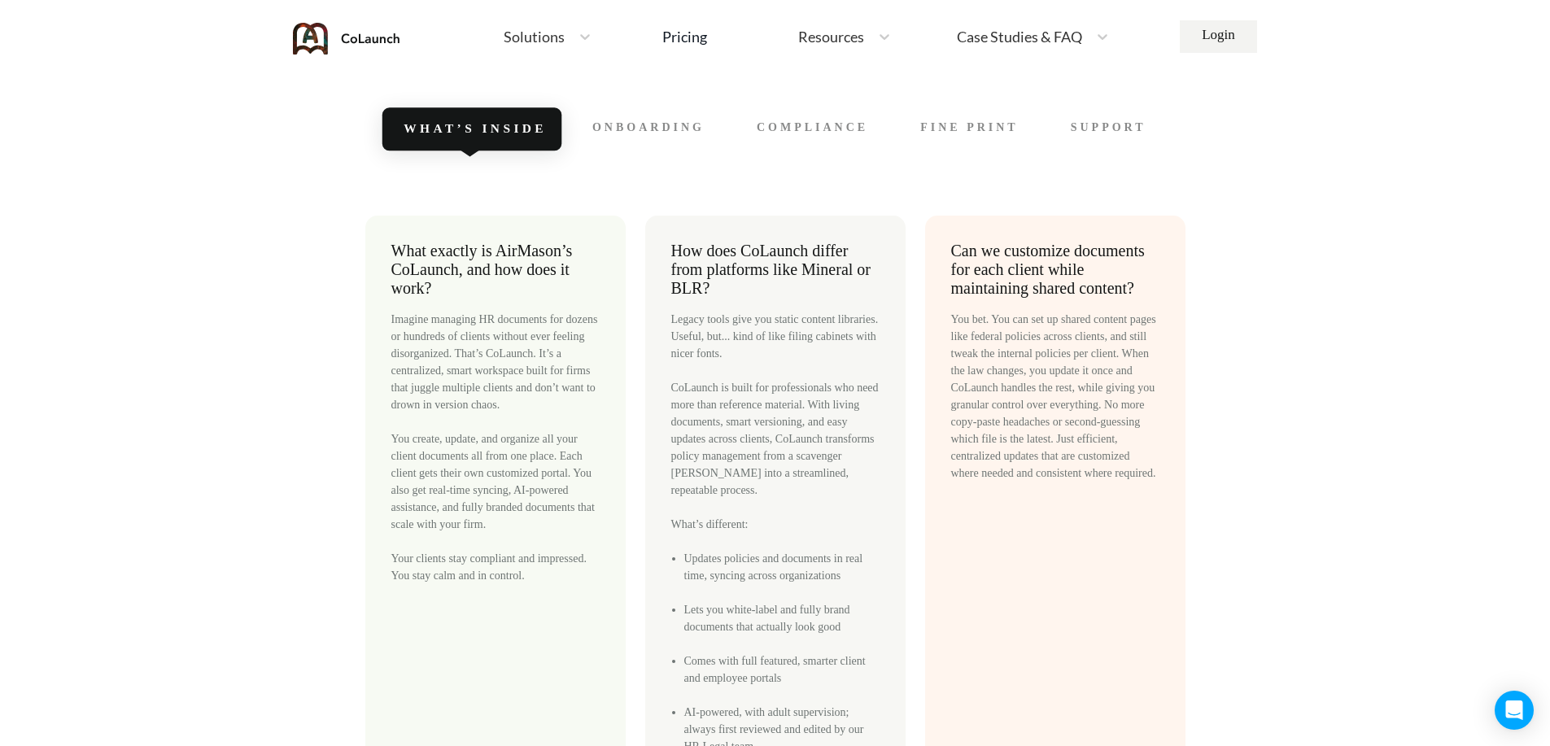
drag, startPoint x: 1287, startPoint y: 243, endPoint x: 1292, endPoint y: 255, distance: 13.1
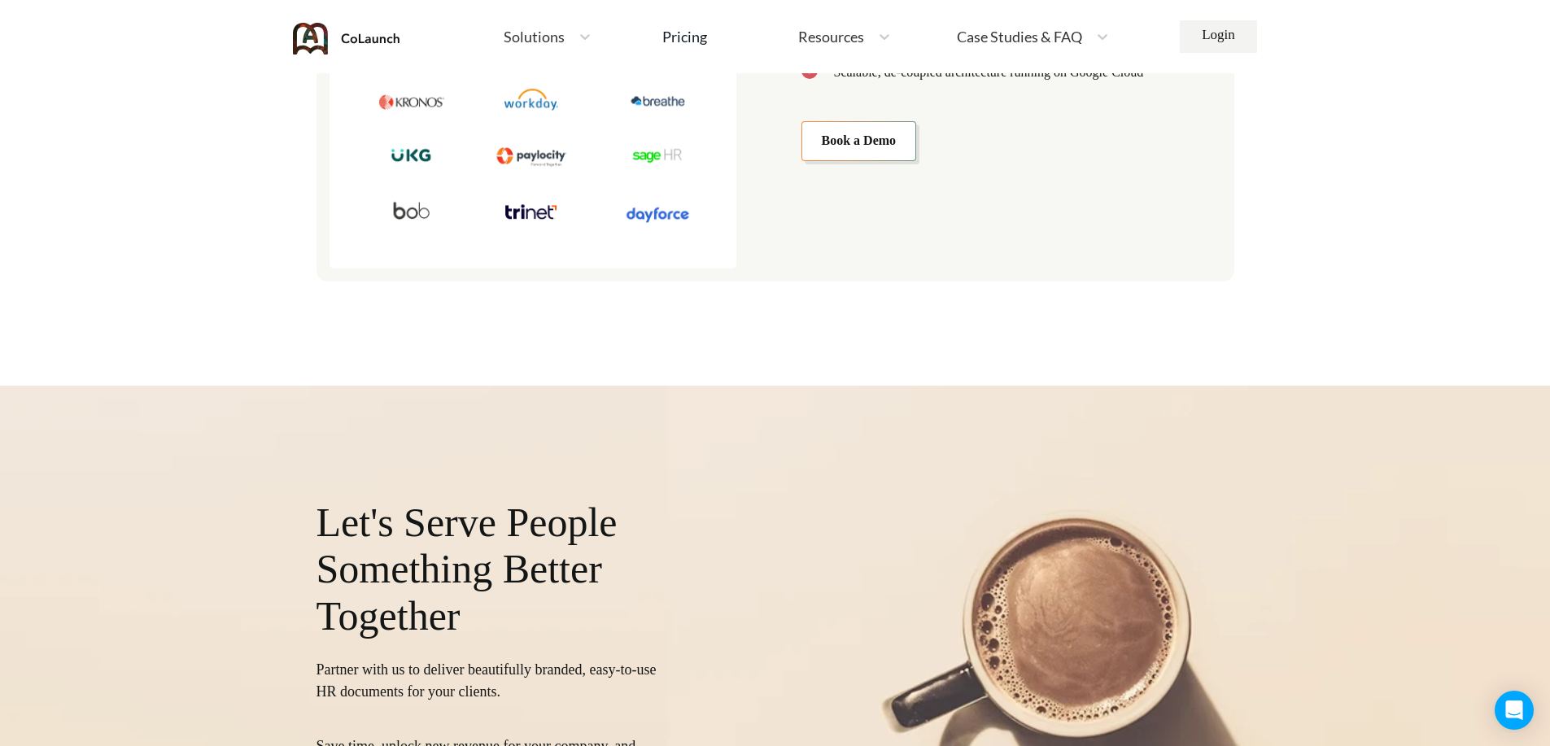
scroll to position [6515, 0]
